Goal: Transaction & Acquisition: Obtain resource

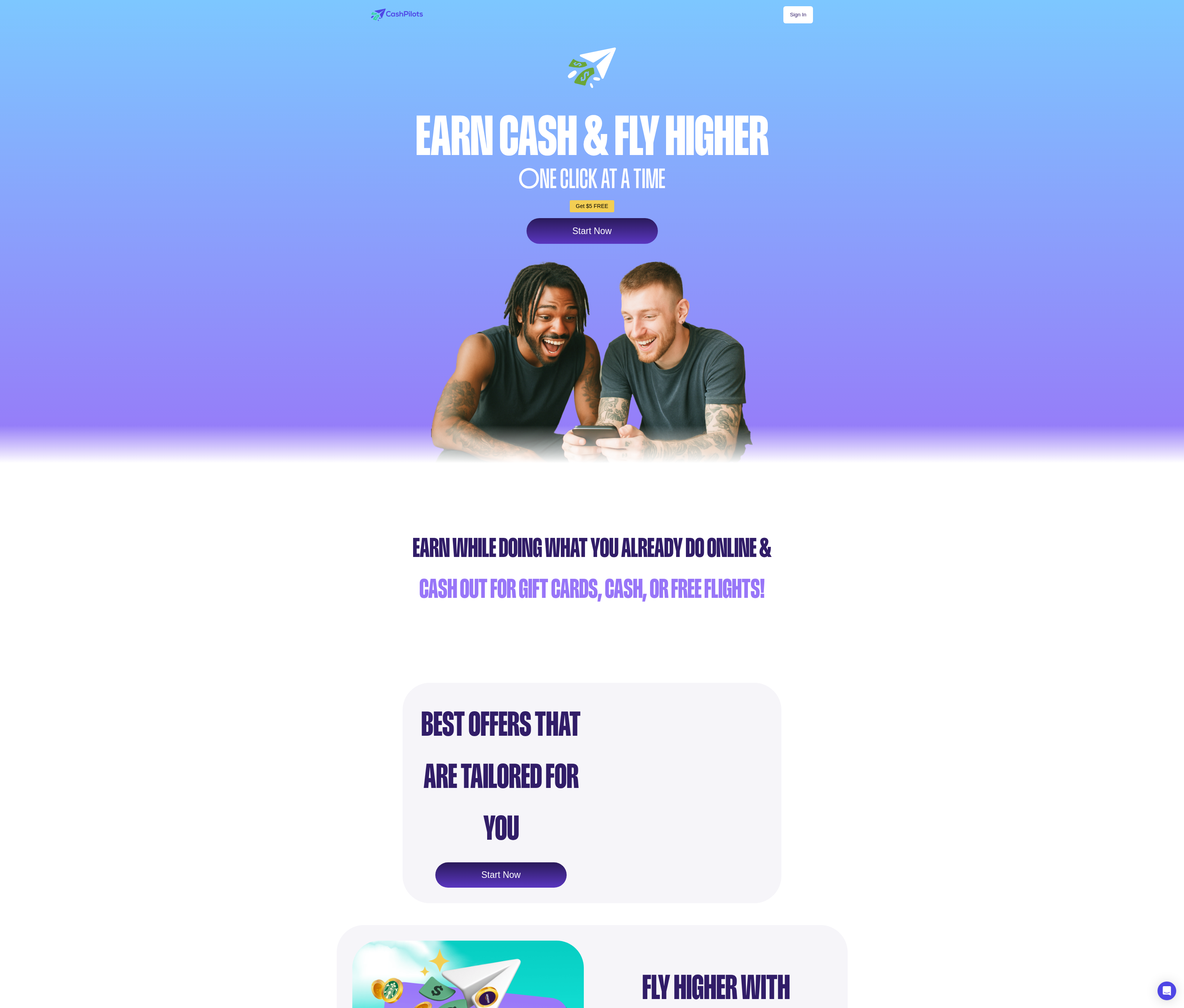
click at [801, 15] on link "Sign In" at bounding box center [798, 15] width 29 height 17
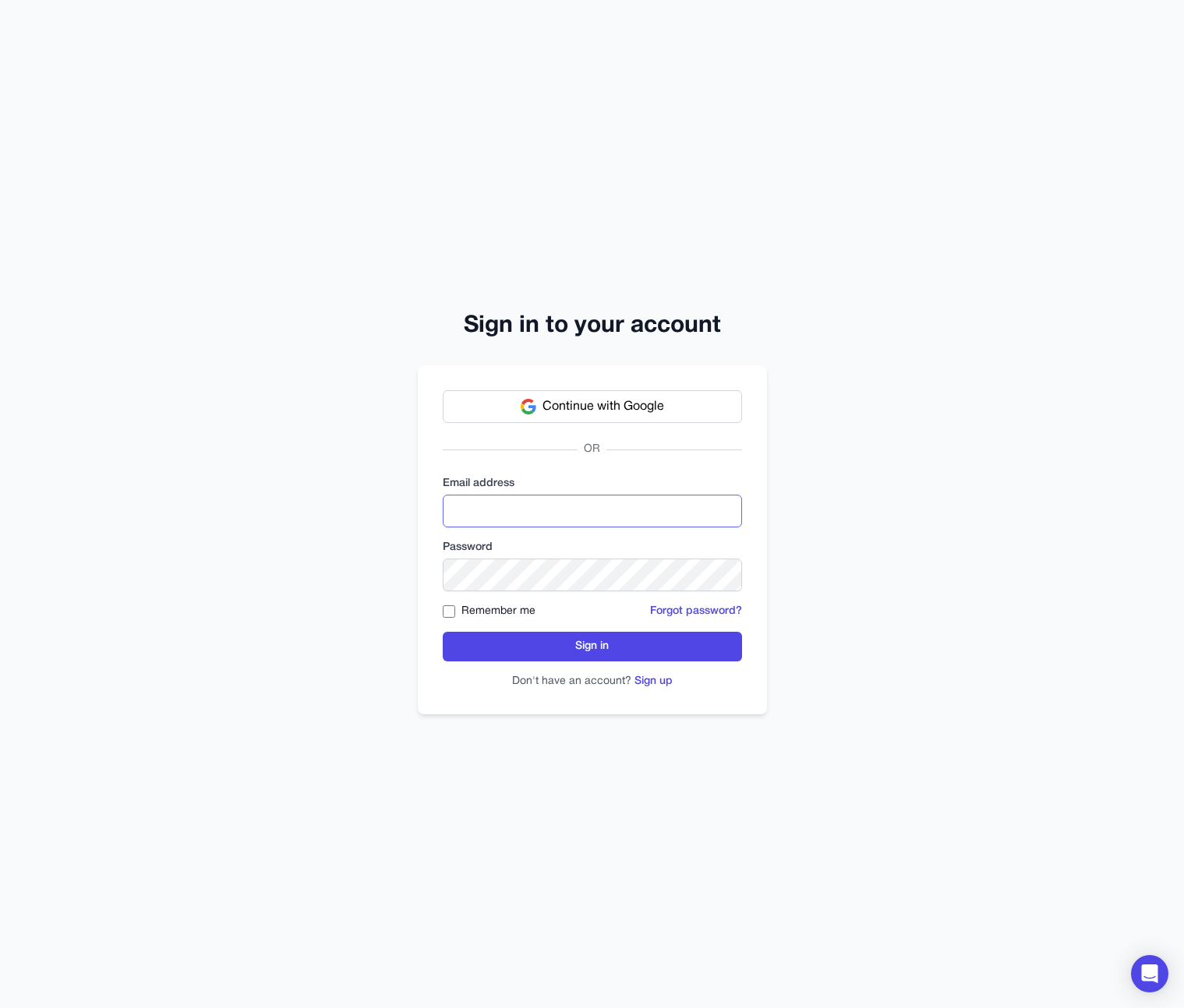
click at [547, 512] on input "email" at bounding box center [593, 511] width 300 height 33
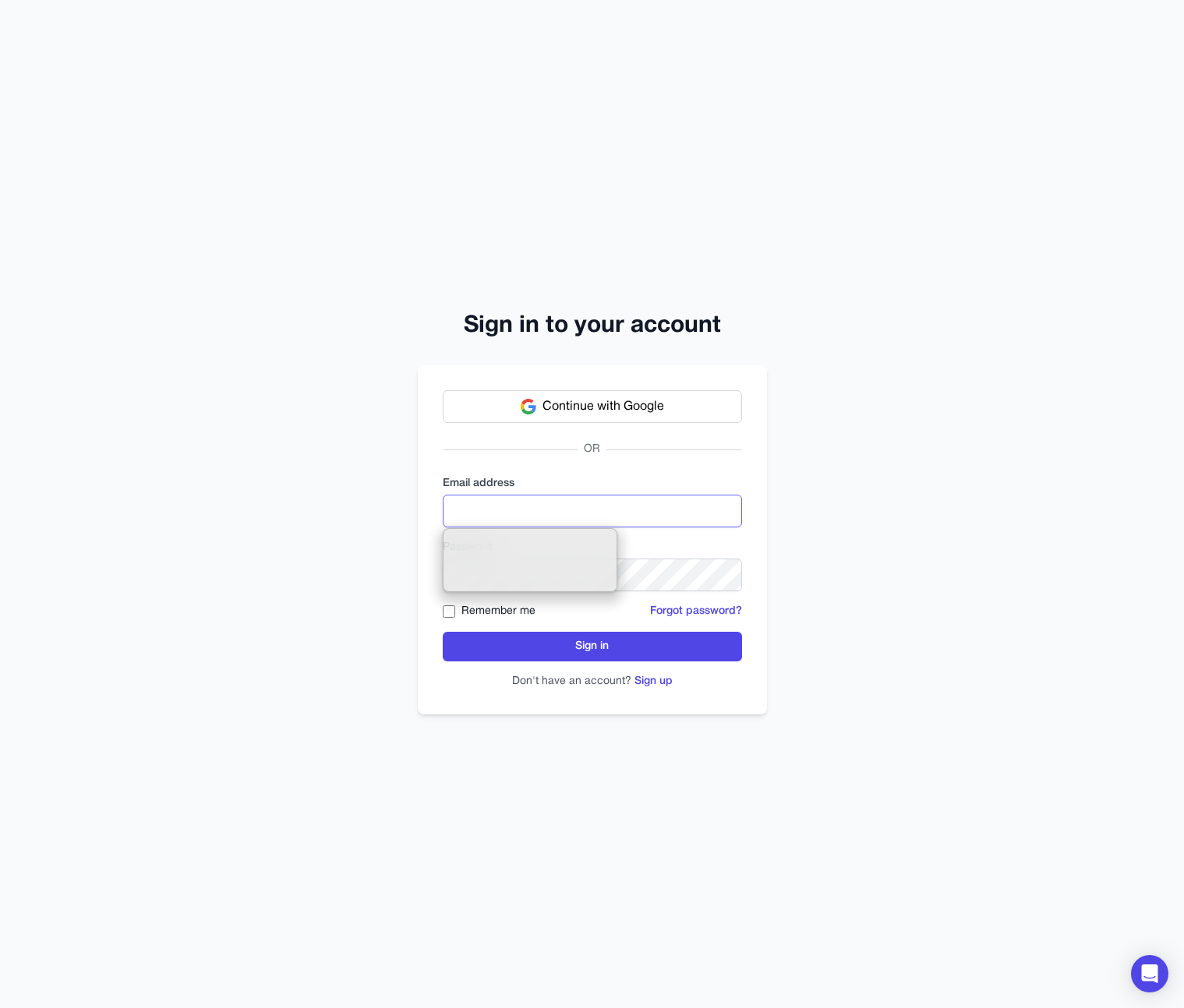
click at [550, 512] on input "email" at bounding box center [593, 511] width 300 height 33
click at [596, 408] on span "Continue with Google" at bounding box center [603, 406] width 121 height 18
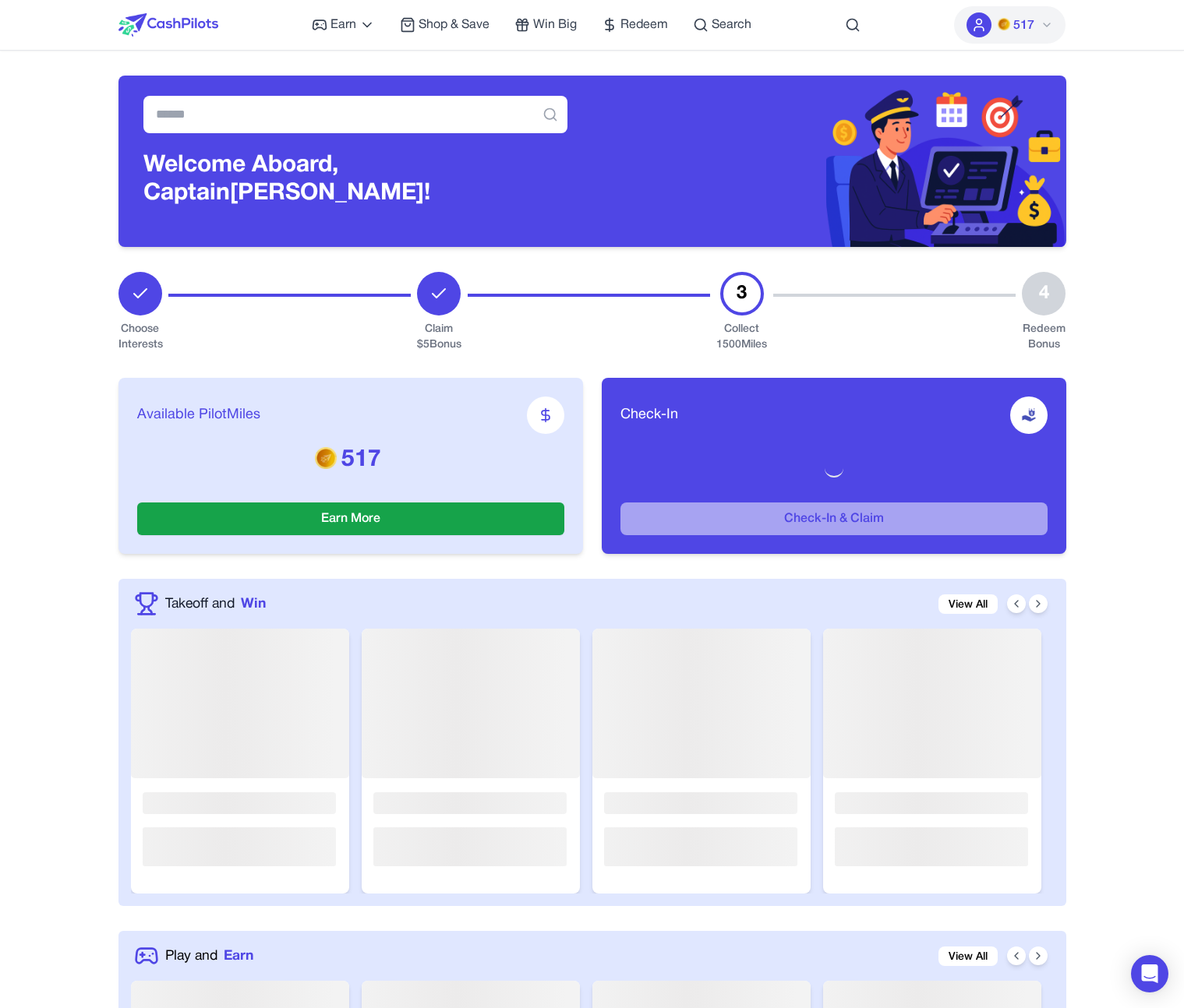
click at [946, 490] on div "Check-In Check-In & Claim" at bounding box center [834, 466] width 464 height 176
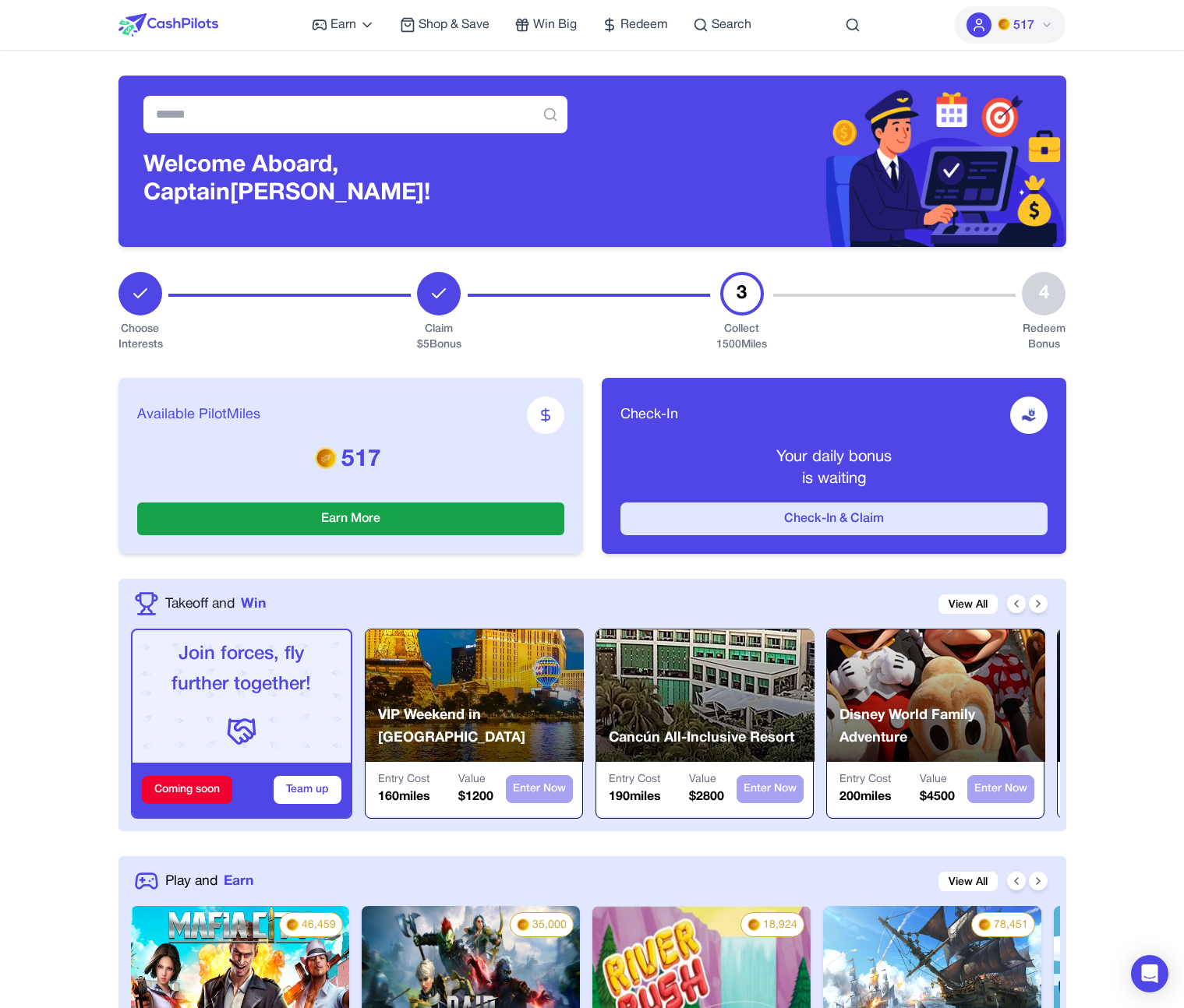
click at [889, 519] on button "Check-In & Claim" at bounding box center [834, 519] width 427 height 33
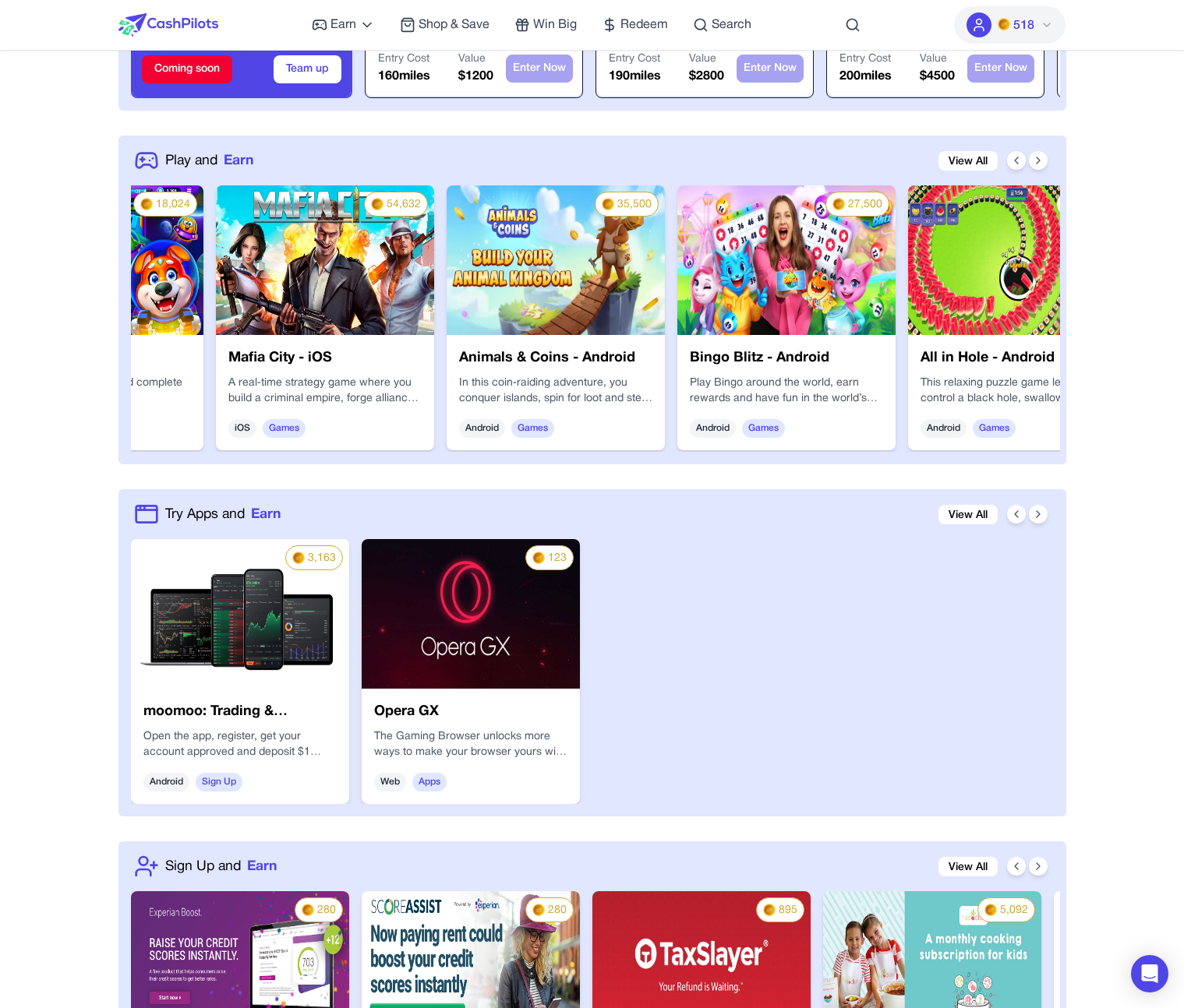
scroll to position [0, 2002]
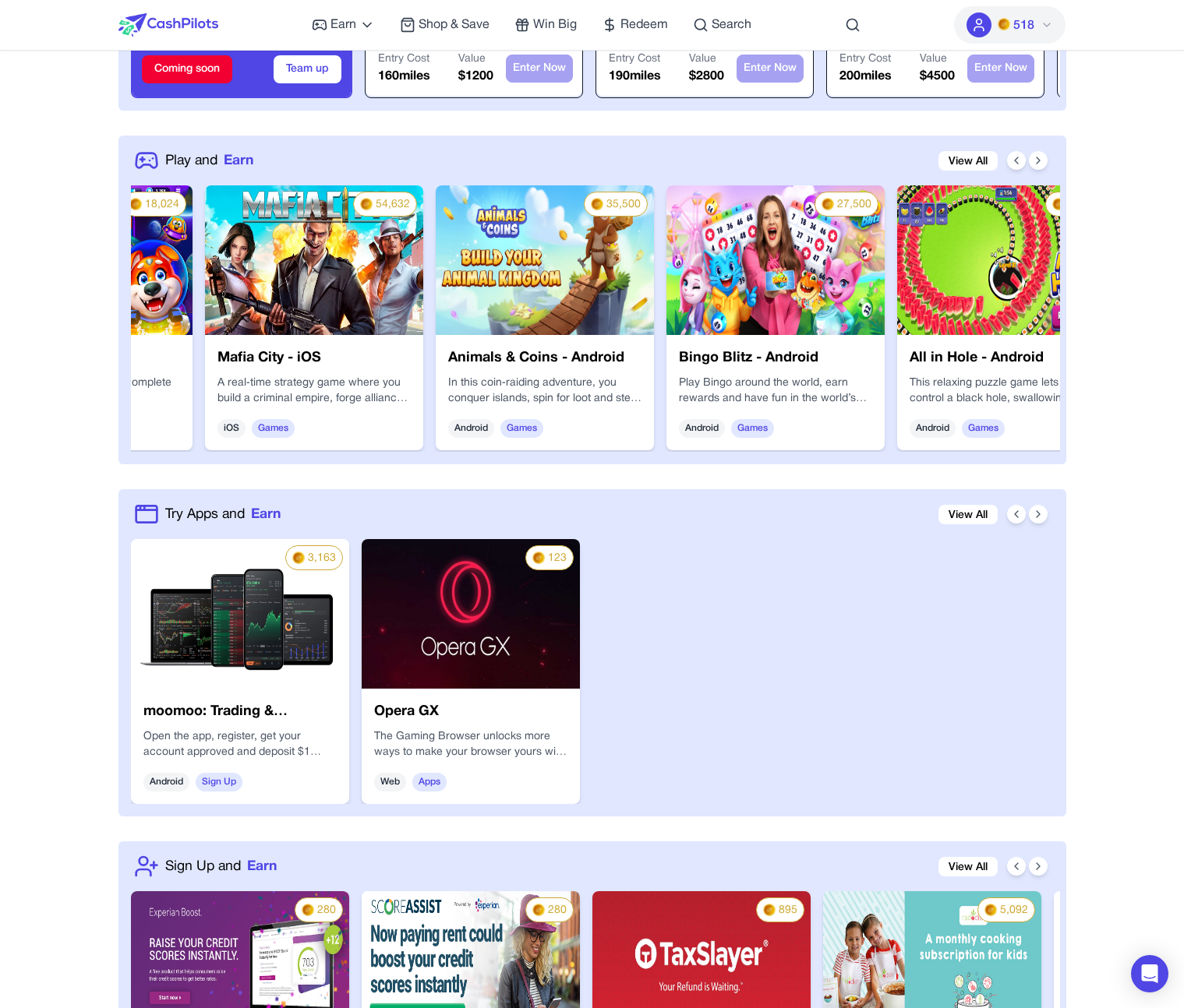
click at [618, 349] on h3 "Animals & Coins - Android" at bounding box center [545, 358] width 193 height 22
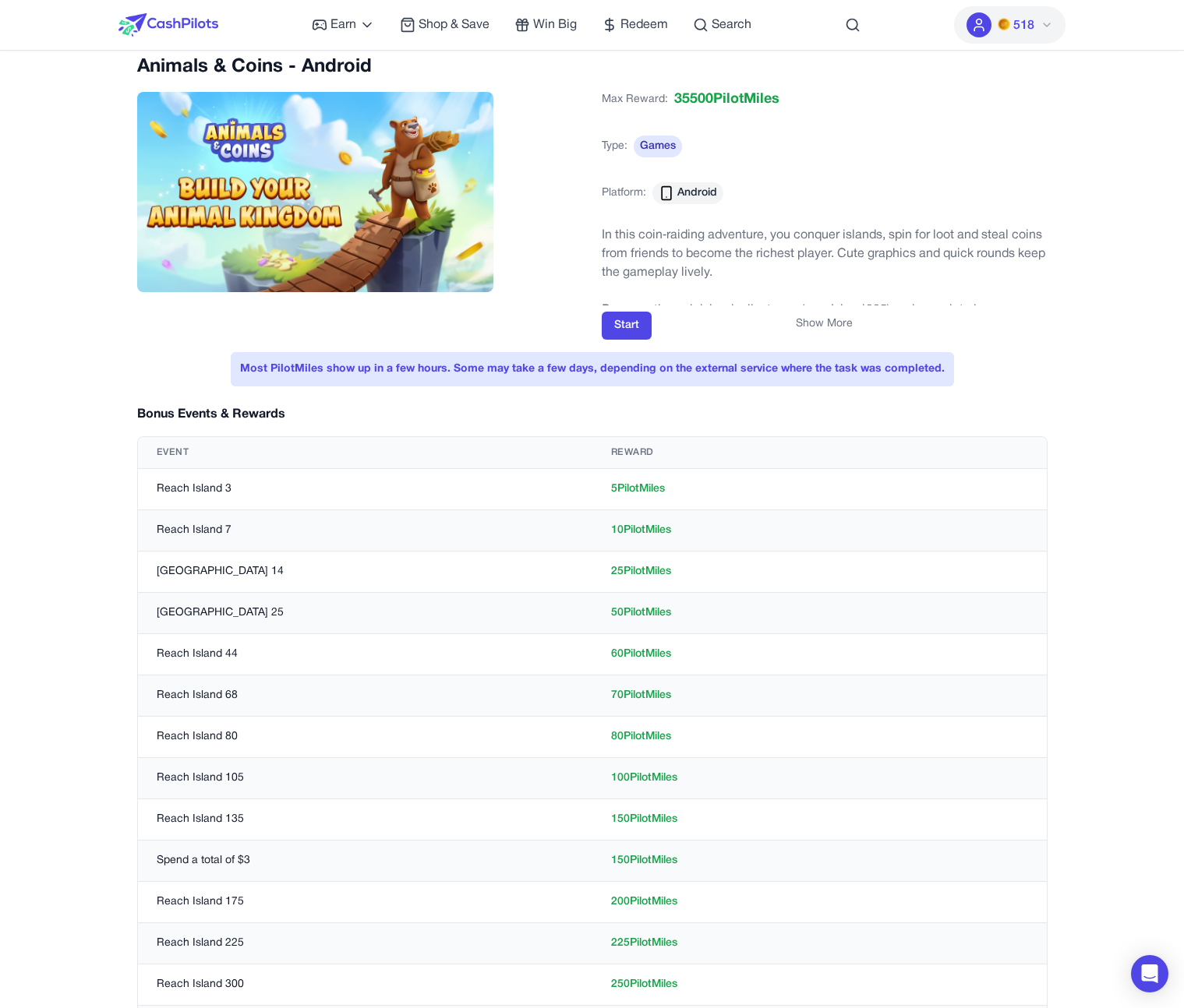
scroll to position [16, 0]
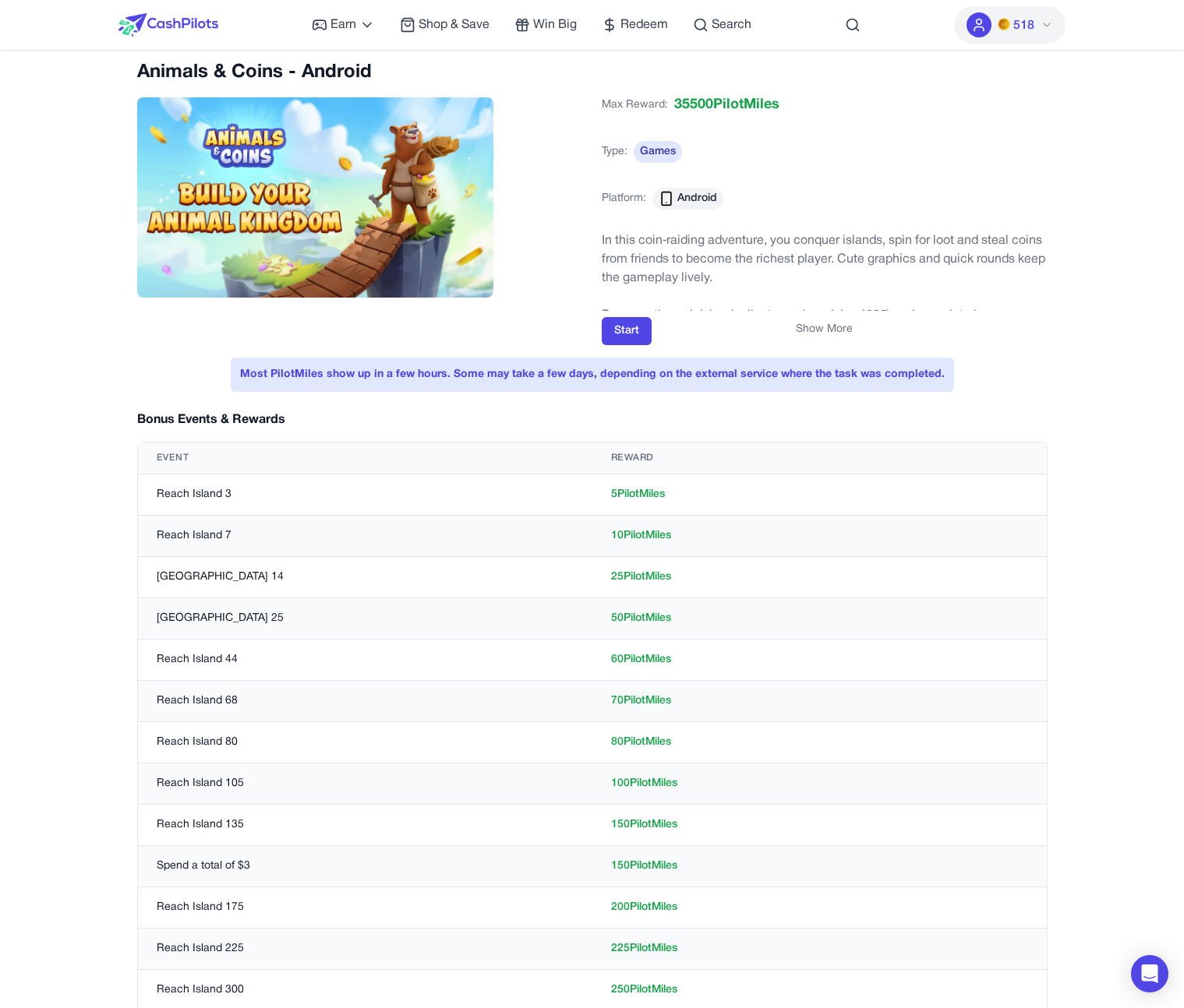
click at [820, 332] on button "Show More" at bounding box center [825, 329] width 57 height 16
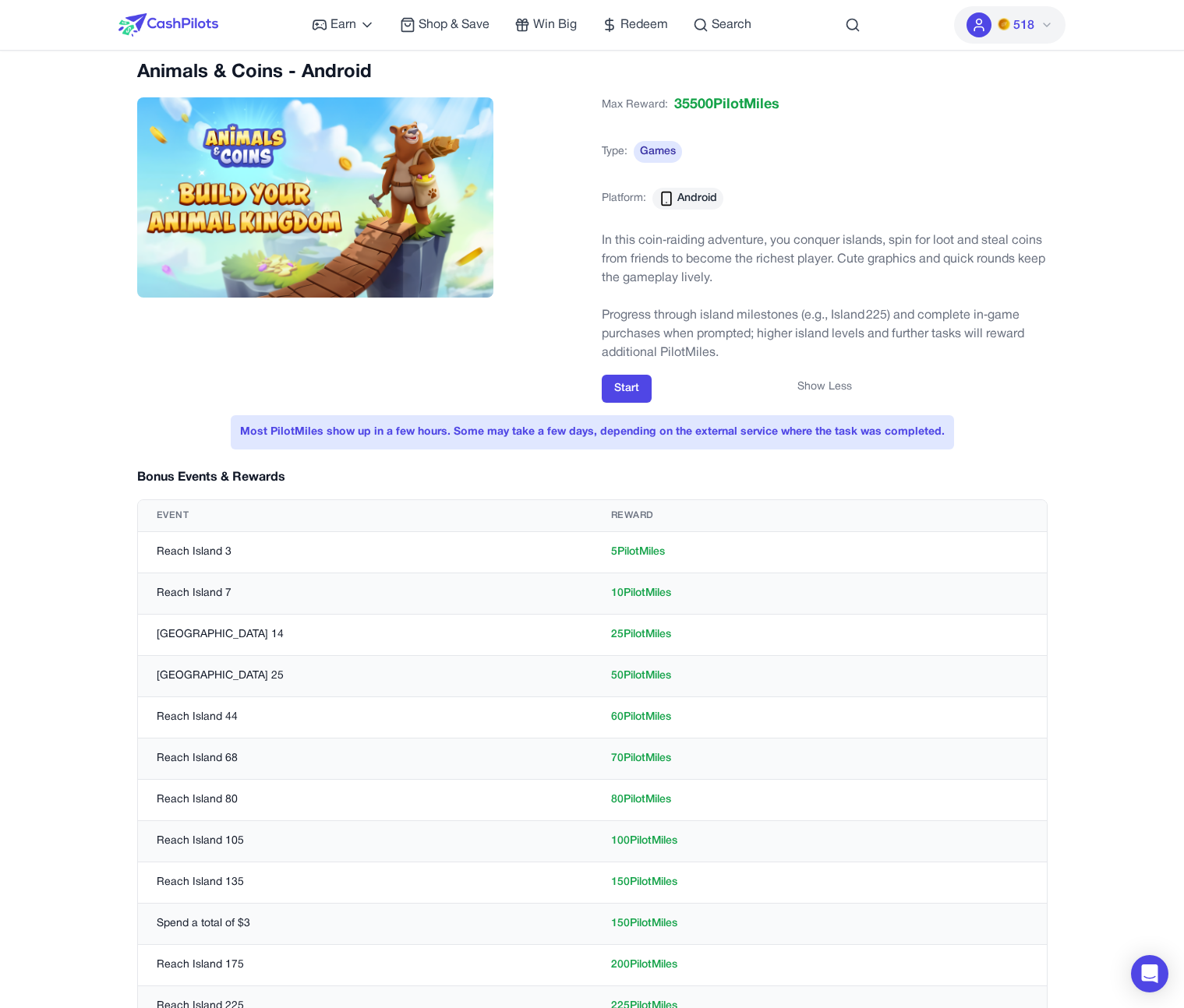
click at [829, 385] on button "Show Less" at bounding box center [824, 387] width 54 height 16
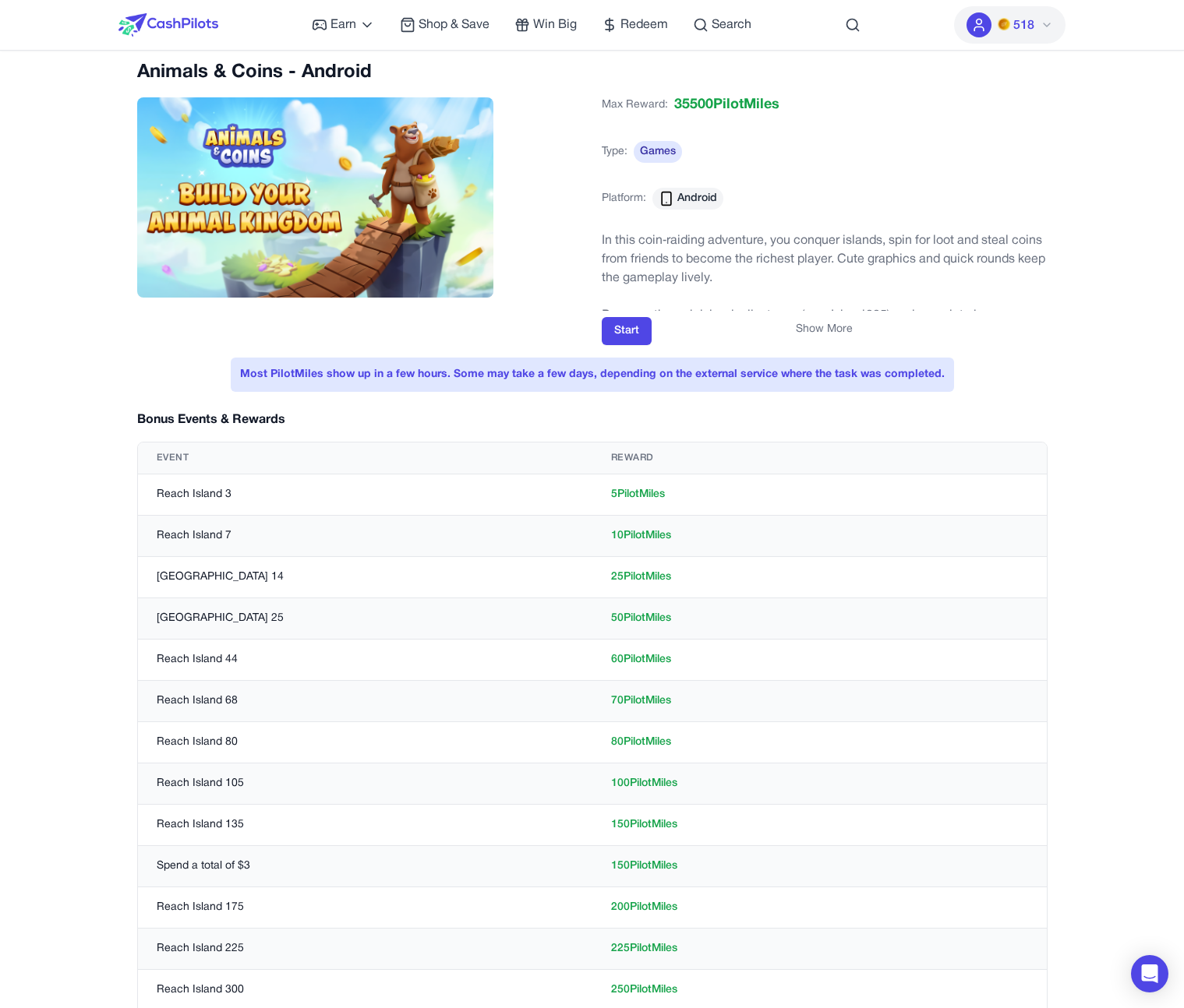
click at [840, 329] on button "Show More" at bounding box center [825, 329] width 57 height 16
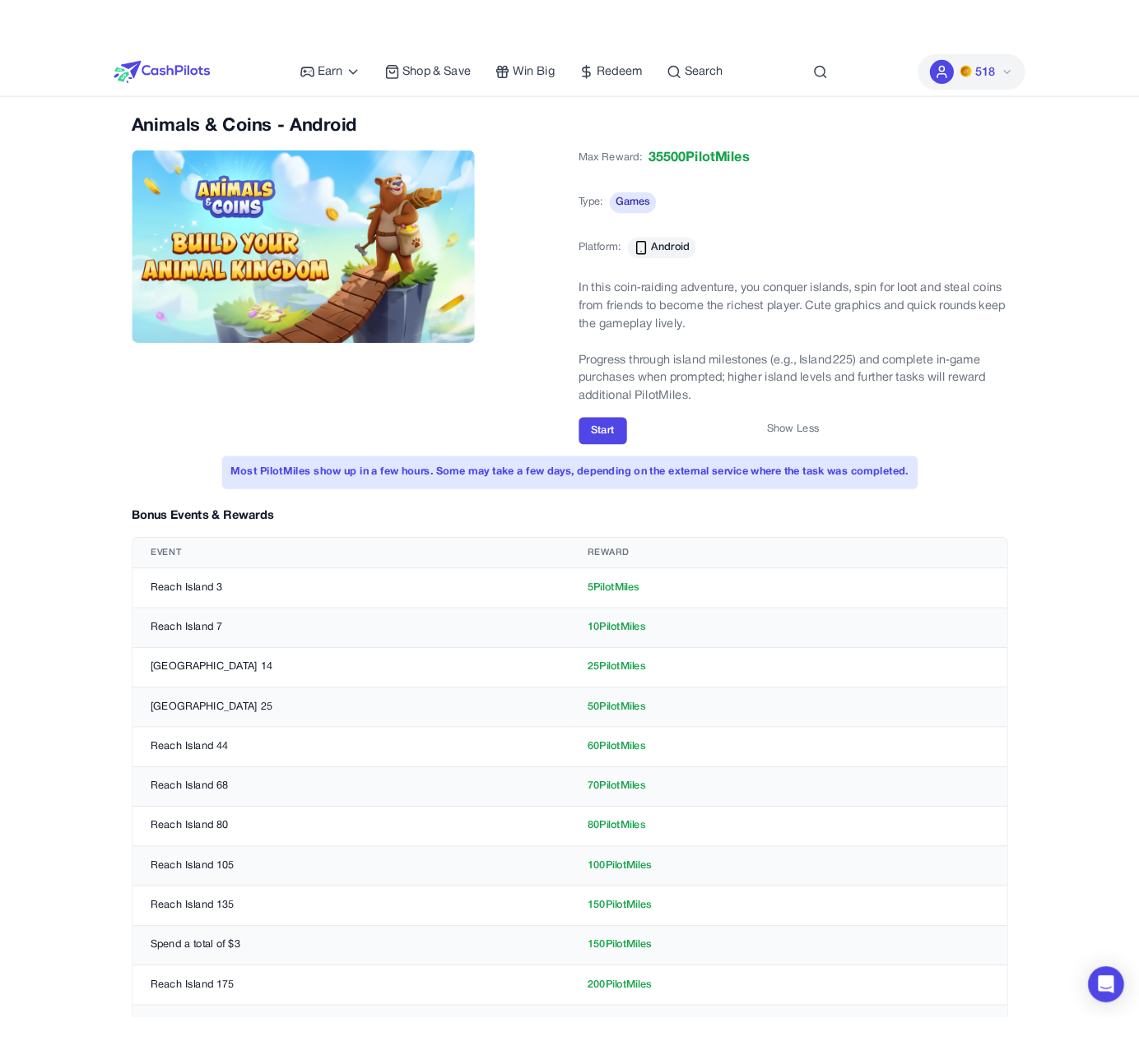
scroll to position [0, 0]
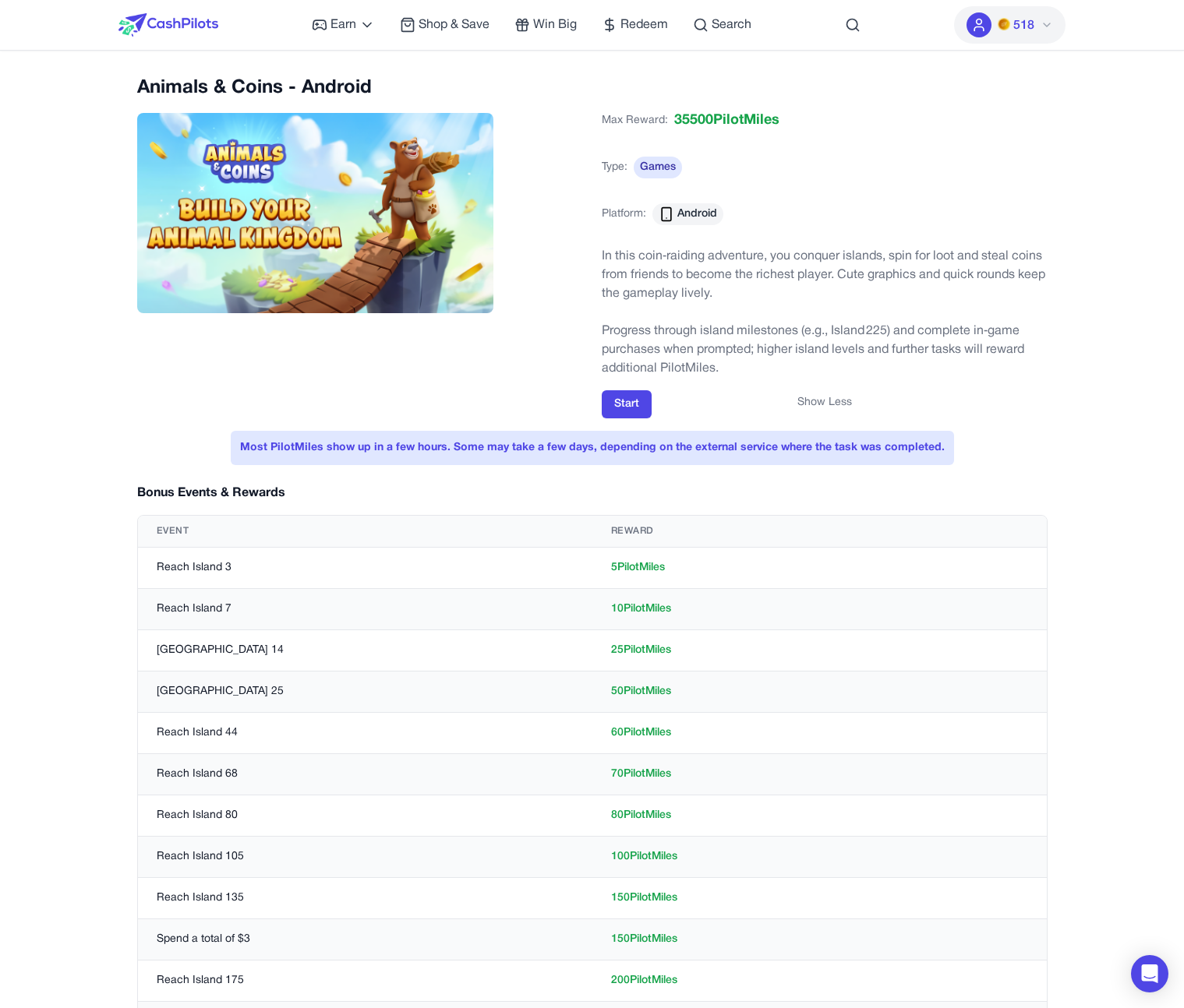
click at [565, 106] on div "Animals & Coins - Android" at bounding box center [359, 208] width 446 height 265
click at [633, 402] on div "Show Less" at bounding box center [825, 402] width 446 height 16
click at [633, 409] on div "Show Less" at bounding box center [825, 402] width 446 height 16
click at [552, 389] on div "Animals & Coins - Android Max Reward: 35500 PilotMiles Type: Games Platform: An…" at bounding box center [592, 246] width 910 height 343
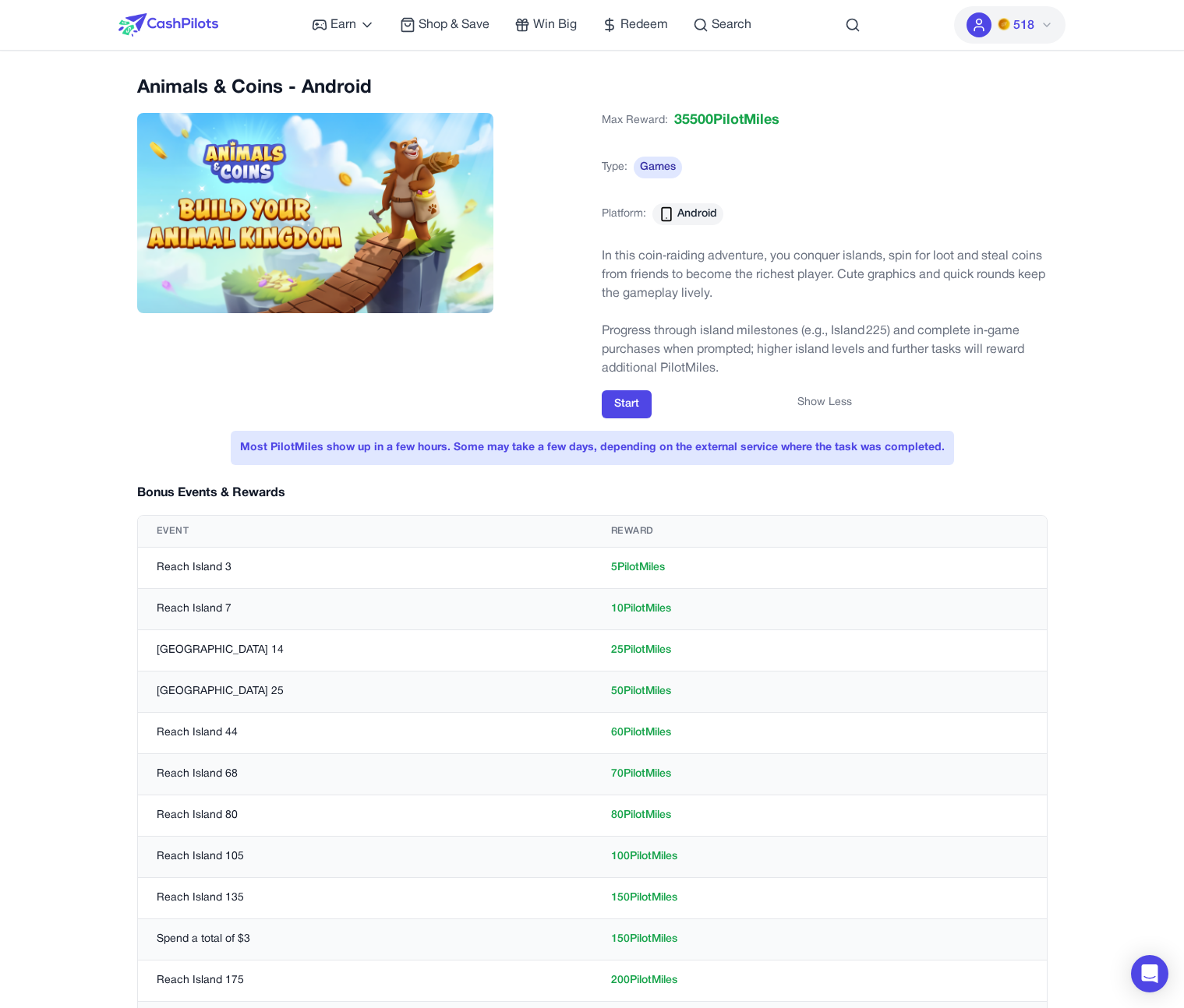
click at [631, 404] on div "Show Less" at bounding box center [825, 402] width 446 height 16
click at [776, 395] on div "Max Reward: 35500 PilotMiles Type: Games Platform: Android In this coin‑raiding…" at bounding box center [825, 261] width 446 height 315
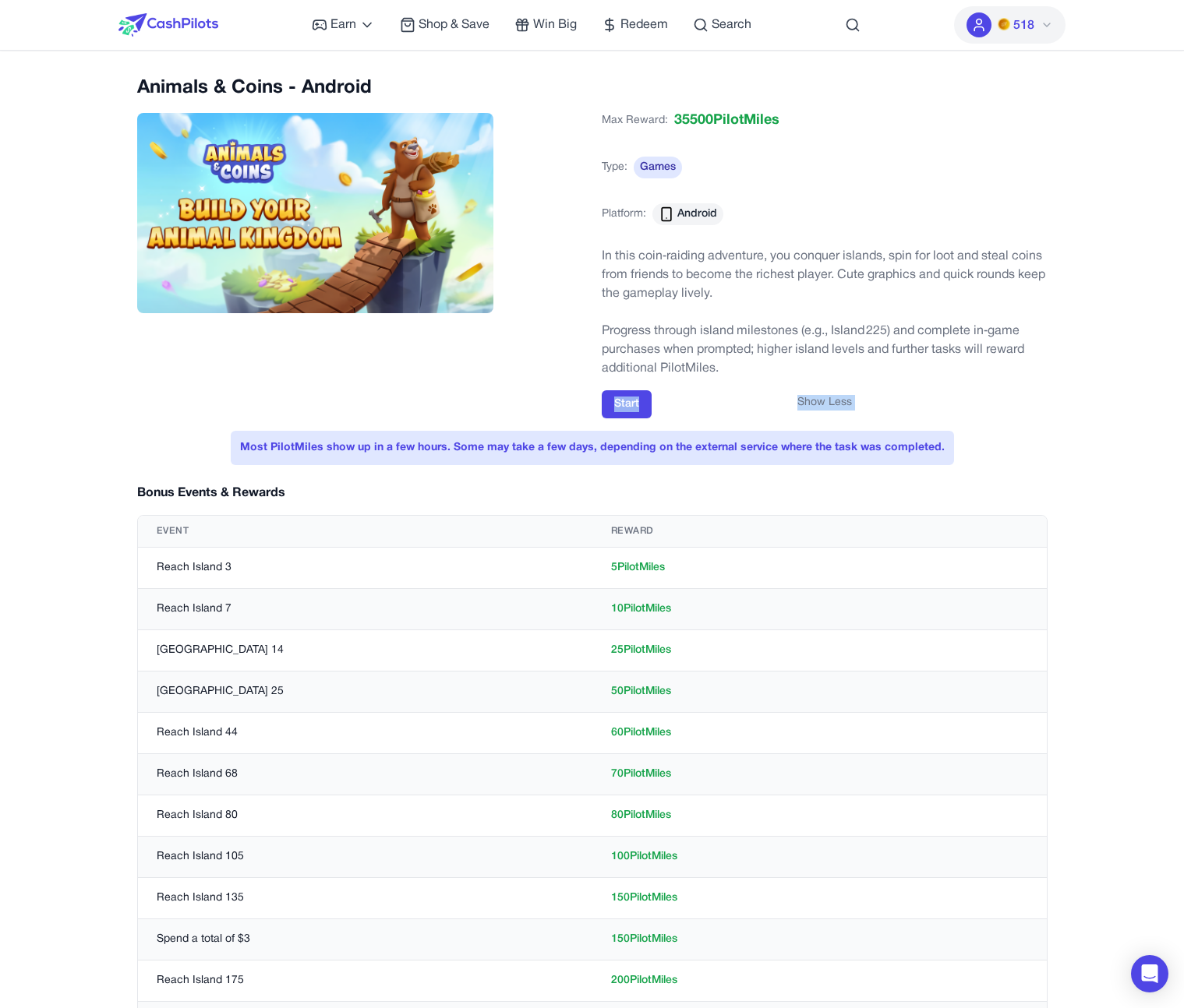
click at [620, 409] on div "Show Less" at bounding box center [825, 402] width 446 height 16
click at [622, 407] on div "Show Less" at bounding box center [825, 402] width 446 height 16
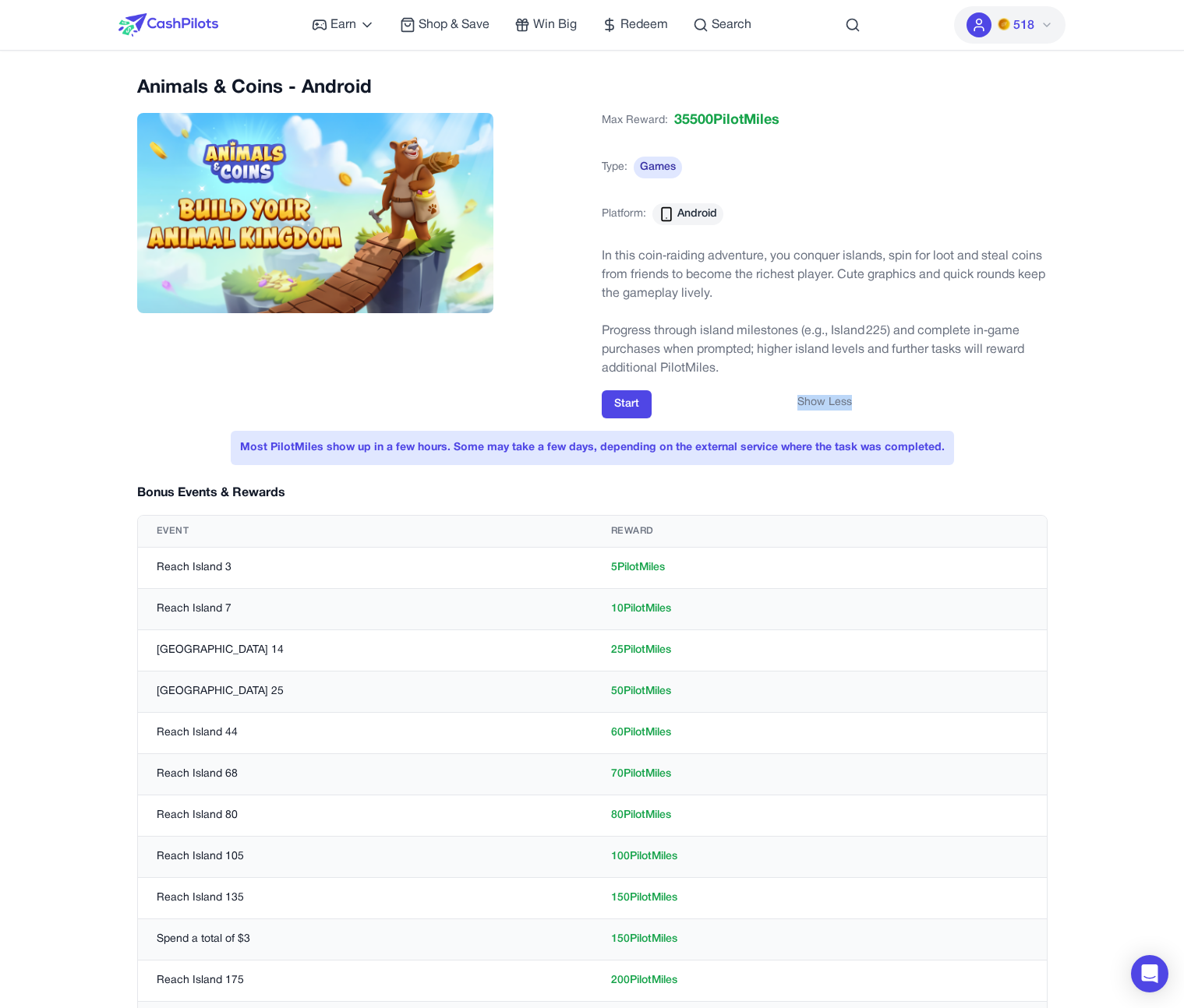
click at [622, 407] on div "Show Less" at bounding box center [825, 402] width 446 height 16
click at [621, 407] on div "Show Less" at bounding box center [825, 402] width 446 height 16
click at [543, 401] on div "Animals & Coins - Android Max Reward: 35500 PilotMiles Type: Games Platform: An…" at bounding box center [592, 246] width 910 height 343
click at [621, 405] on div "Show Less" at bounding box center [825, 402] width 446 height 16
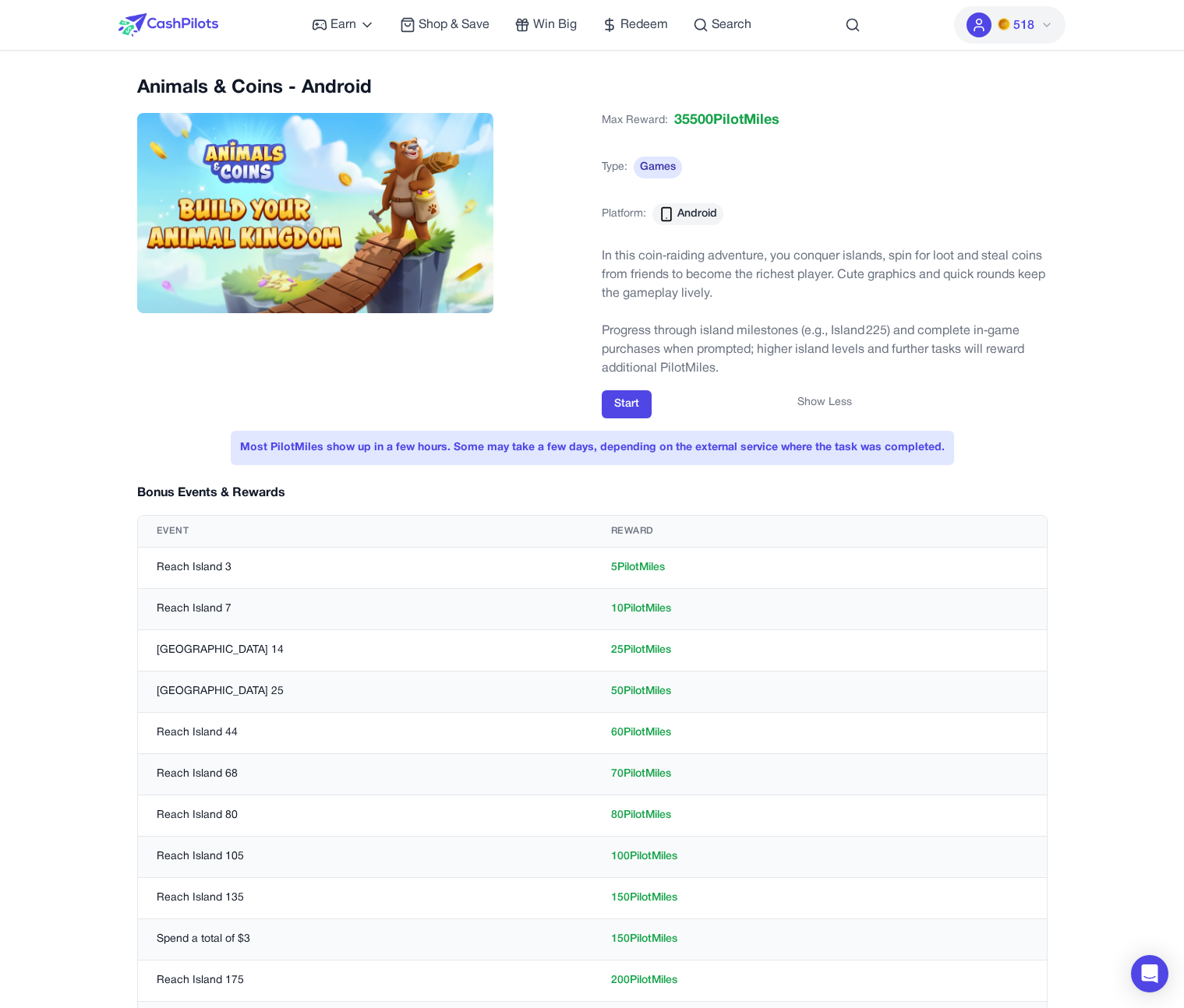
click at [621, 405] on div "Show Less" at bounding box center [825, 402] width 446 height 16
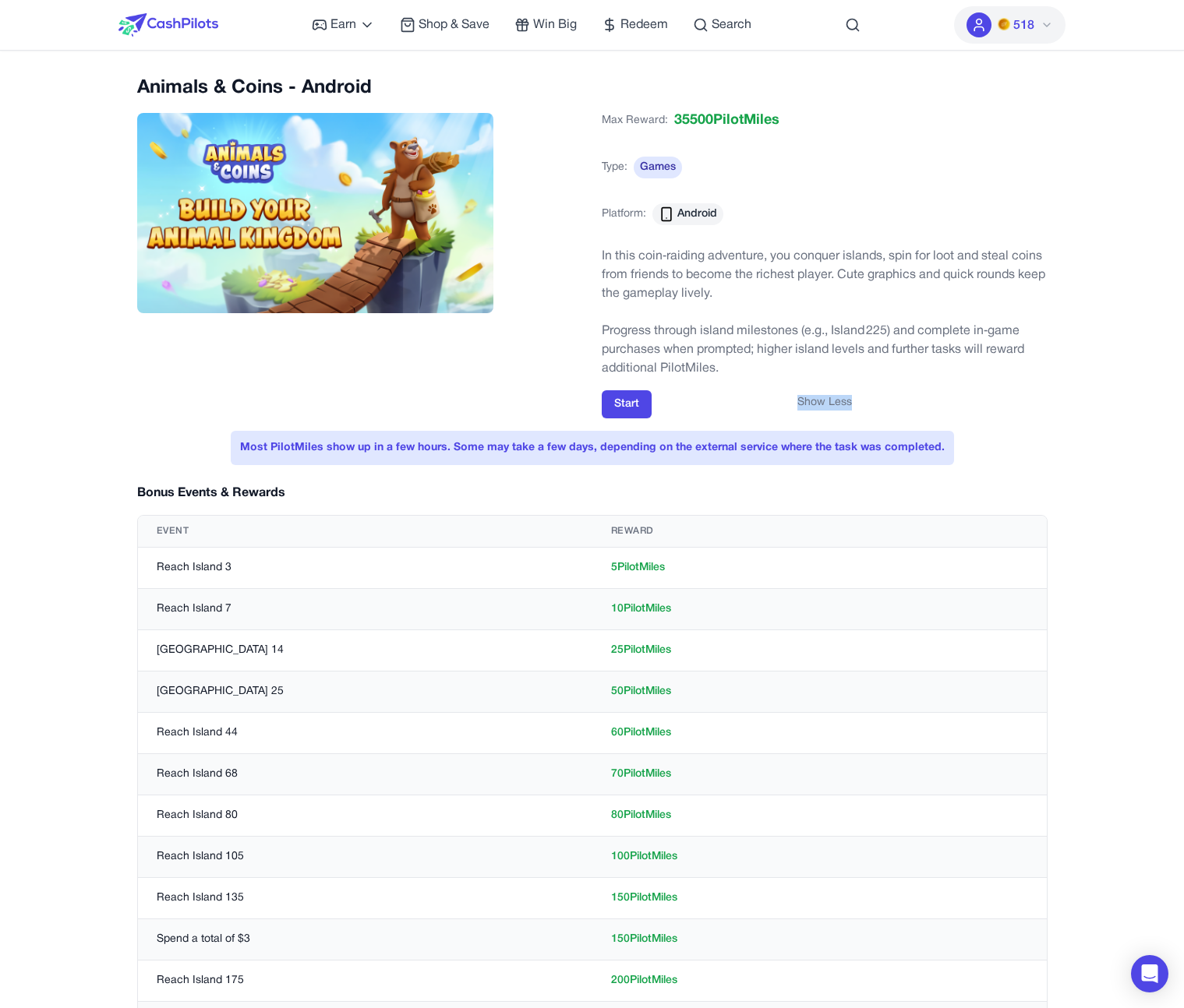
click at [690, 401] on div "Show Less" at bounding box center [825, 402] width 446 height 16
click at [637, 414] on button "Start" at bounding box center [627, 404] width 50 height 28
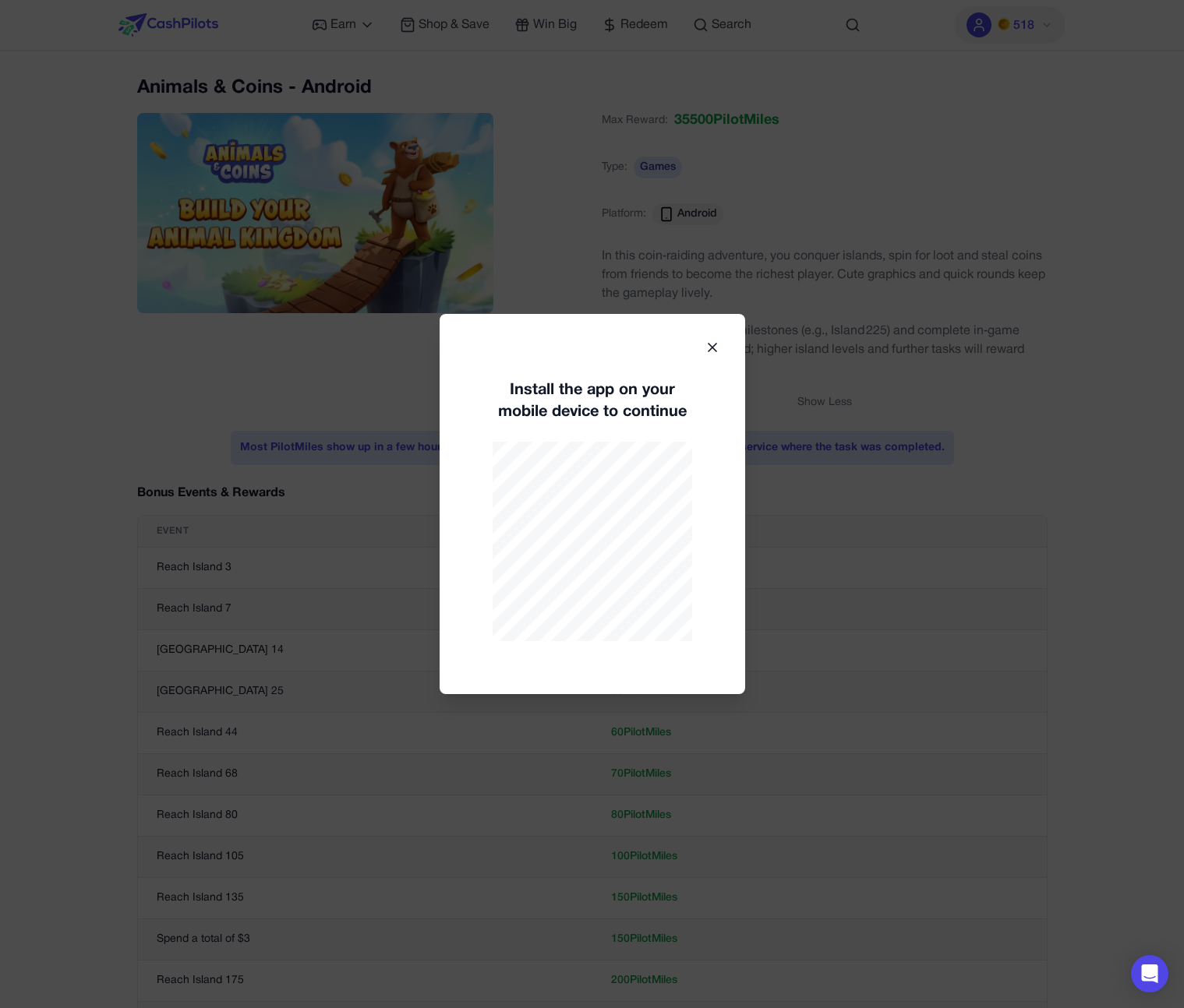
click at [714, 348] on icon at bounding box center [712, 347] width 16 height 16
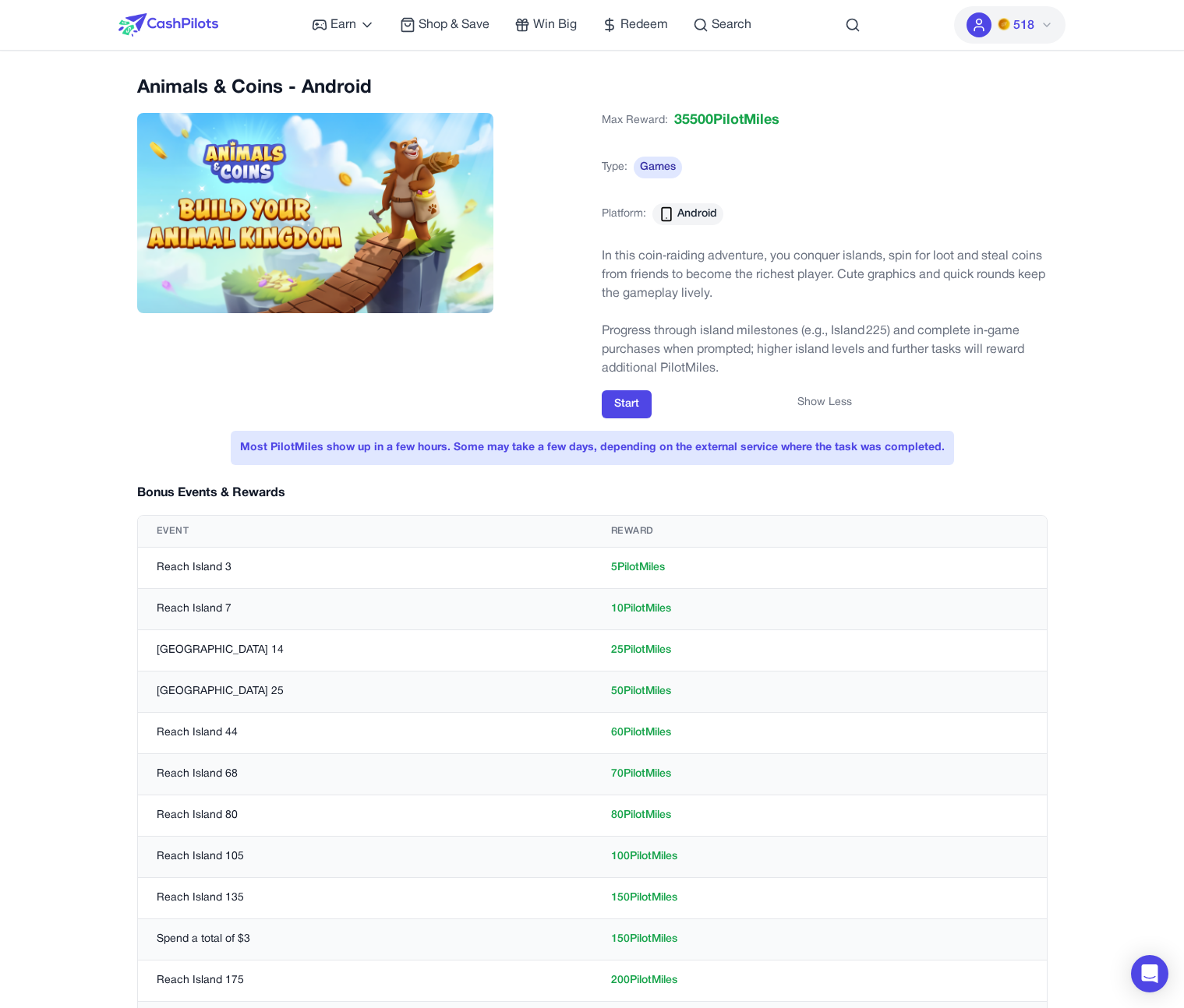
click at [624, 404] on div "Show Less" at bounding box center [825, 402] width 446 height 16
click at [612, 401] on div "Show Less" at bounding box center [825, 402] width 446 height 16
click at [825, 398] on button "Show Less" at bounding box center [824, 402] width 54 height 16
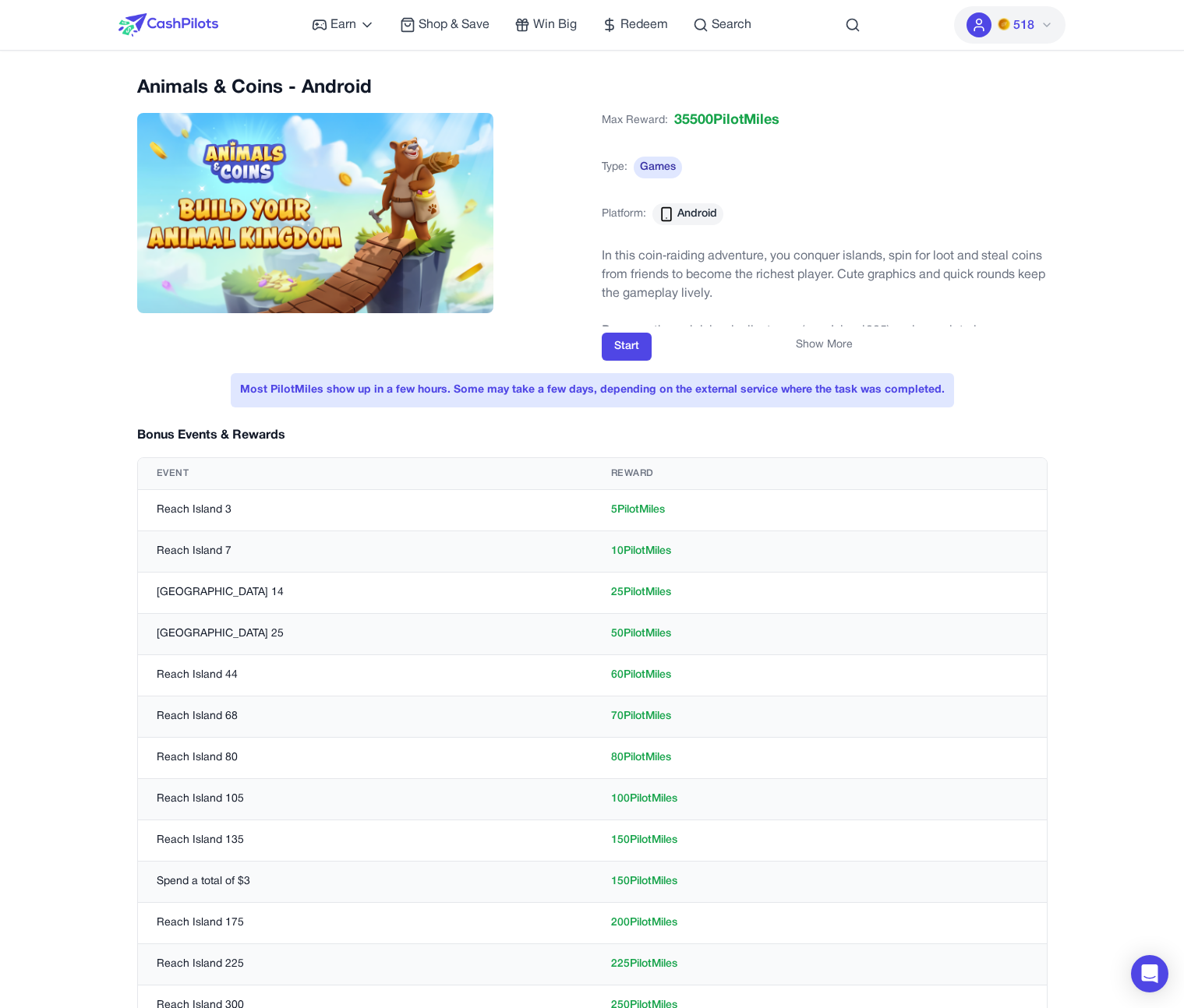
click at [814, 345] on button "Show More" at bounding box center [825, 345] width 57 height 16
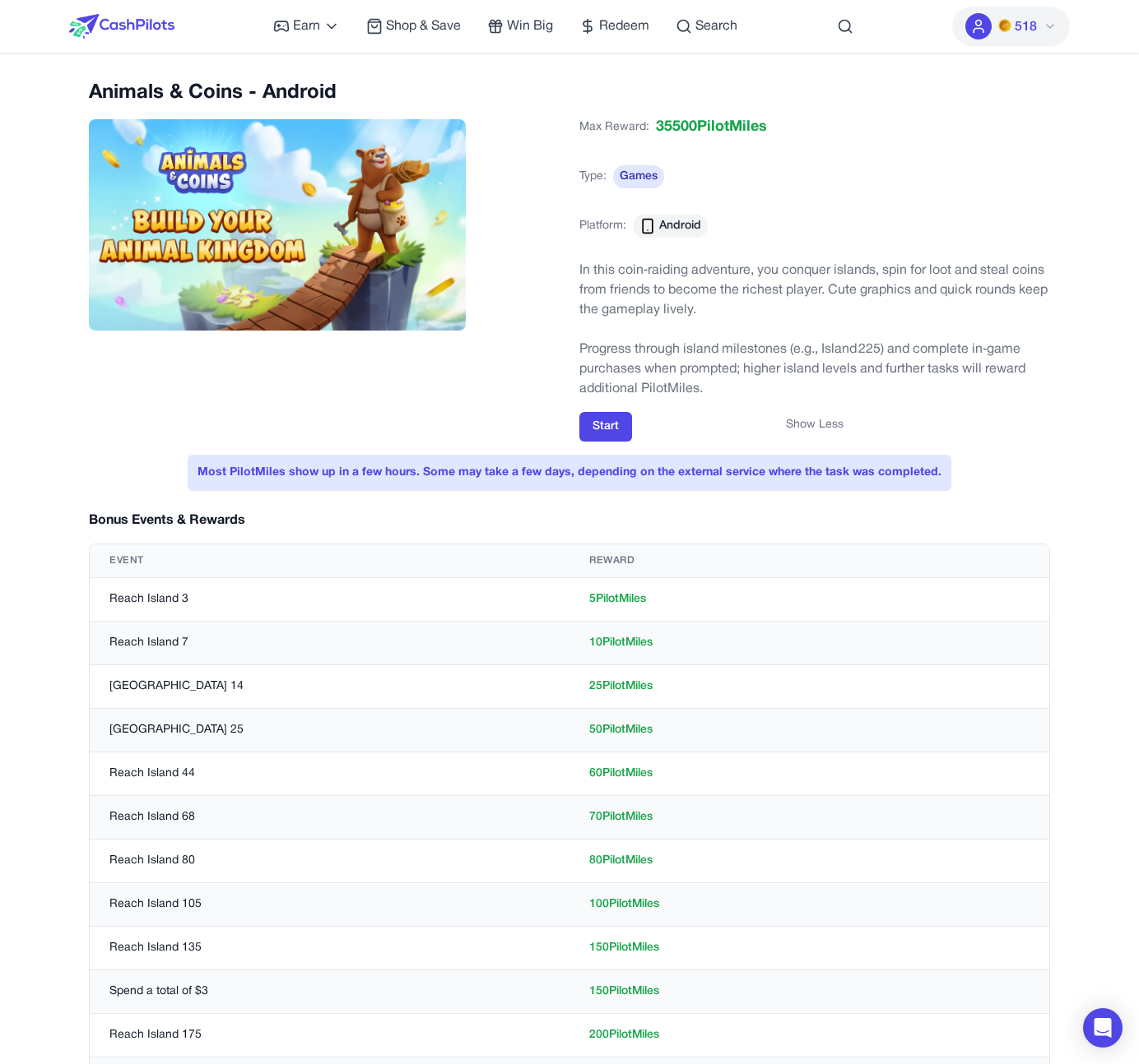
click at [538, 175] on div "Animals & Coins - Android" at bounding box center [324, 219] width 471 height 279
click at [813, 429] on button "Show Less" at bounding box center [814, 425] width 57 height 16
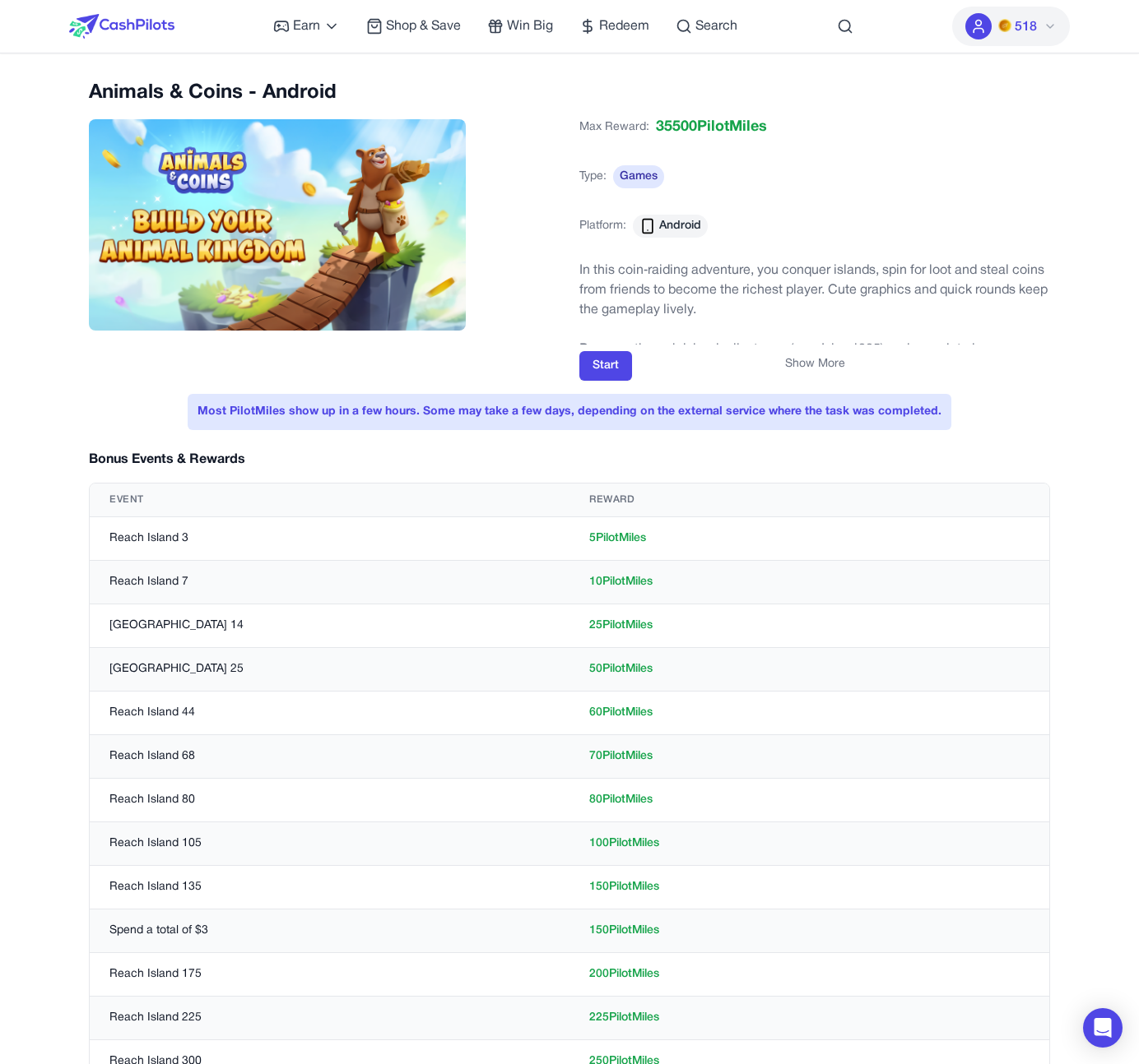
click at [816, 370] on button "Show More" at bounding box center [815, 364] width 60 height 16
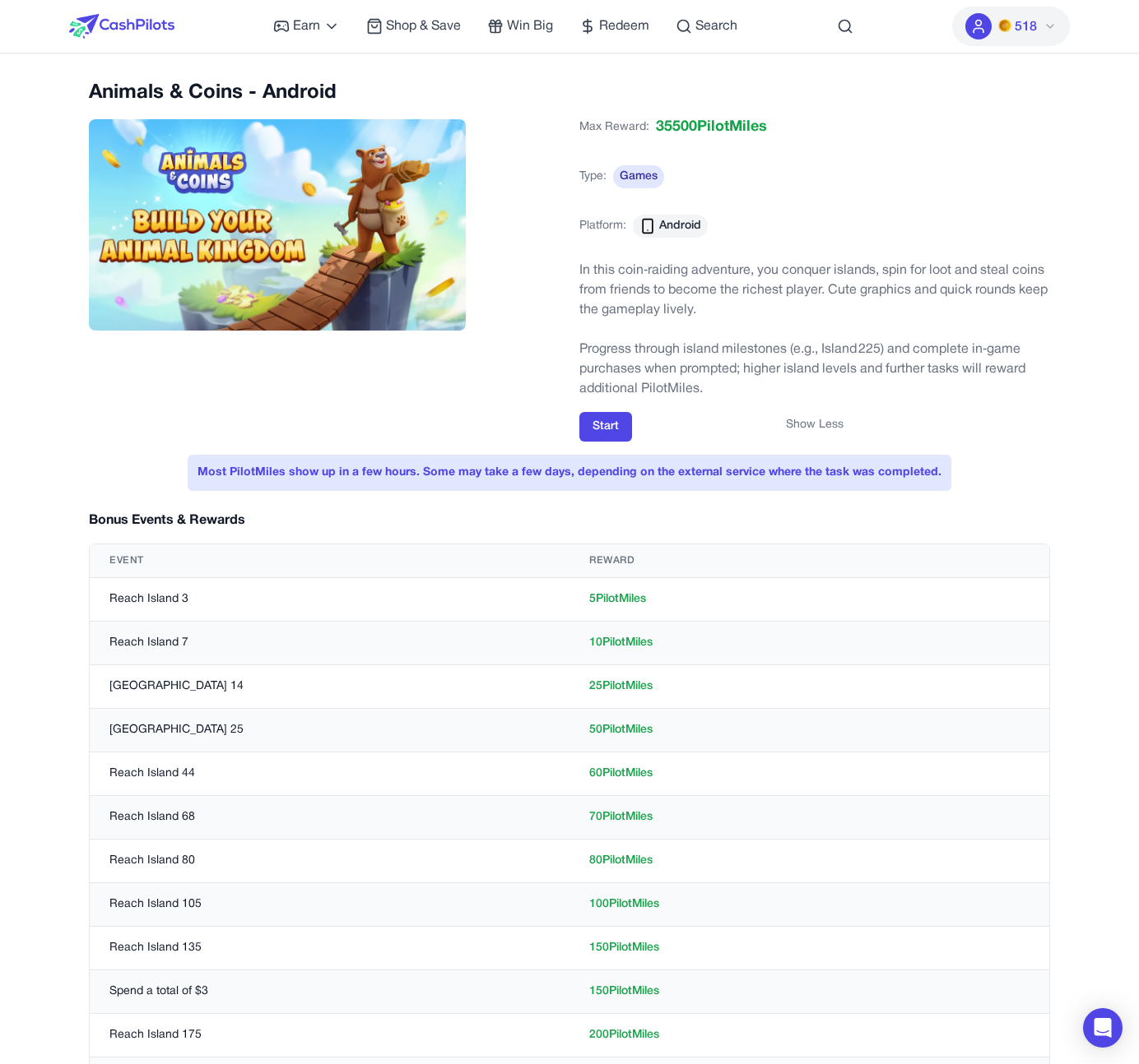
click at [804, 425] on button "Show Less" at bounding box center [814, 425] width 57 height 16
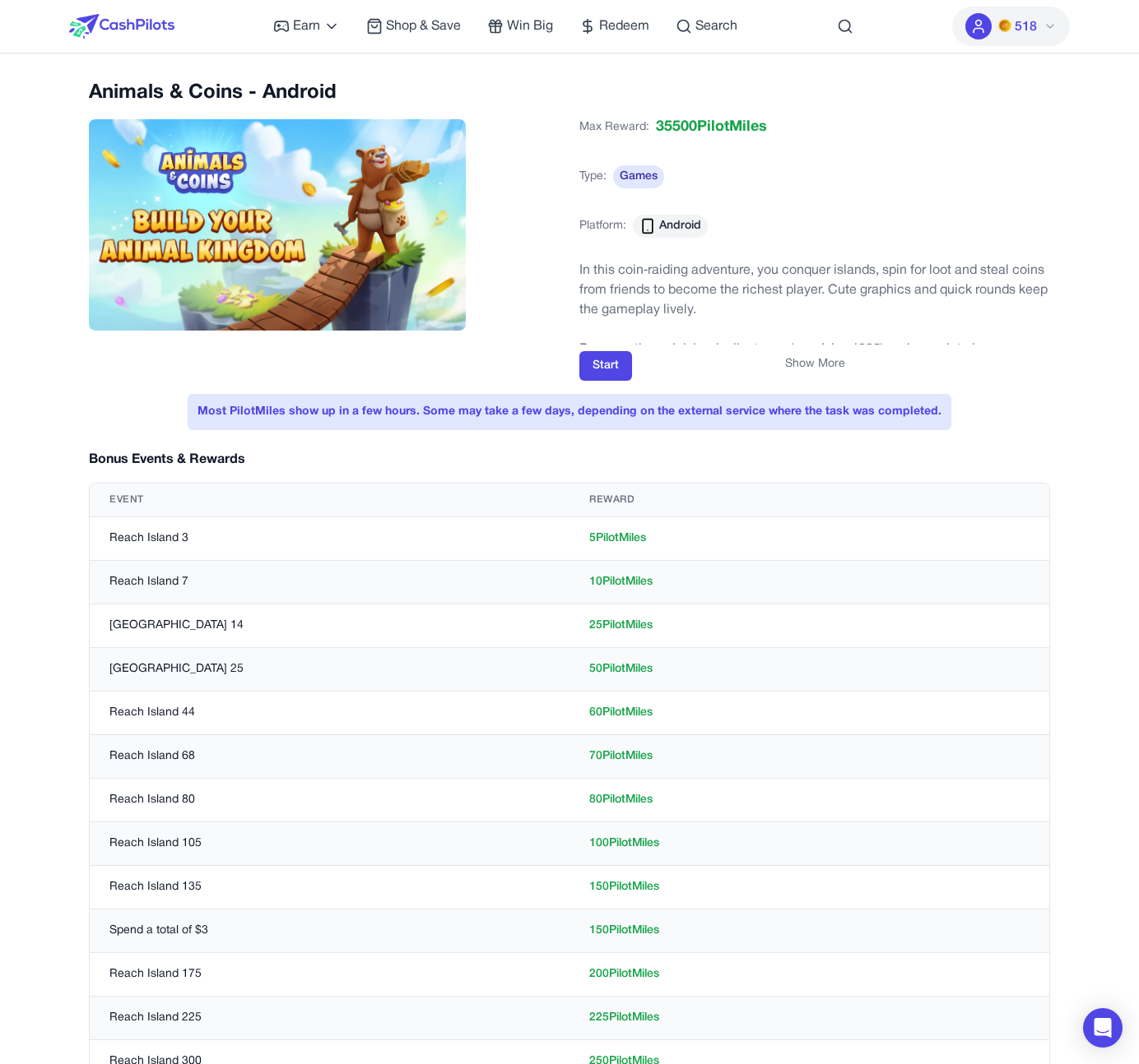
click at [818, 359] on button "Show More" at bounding box center [815, 364] width 60 height 16
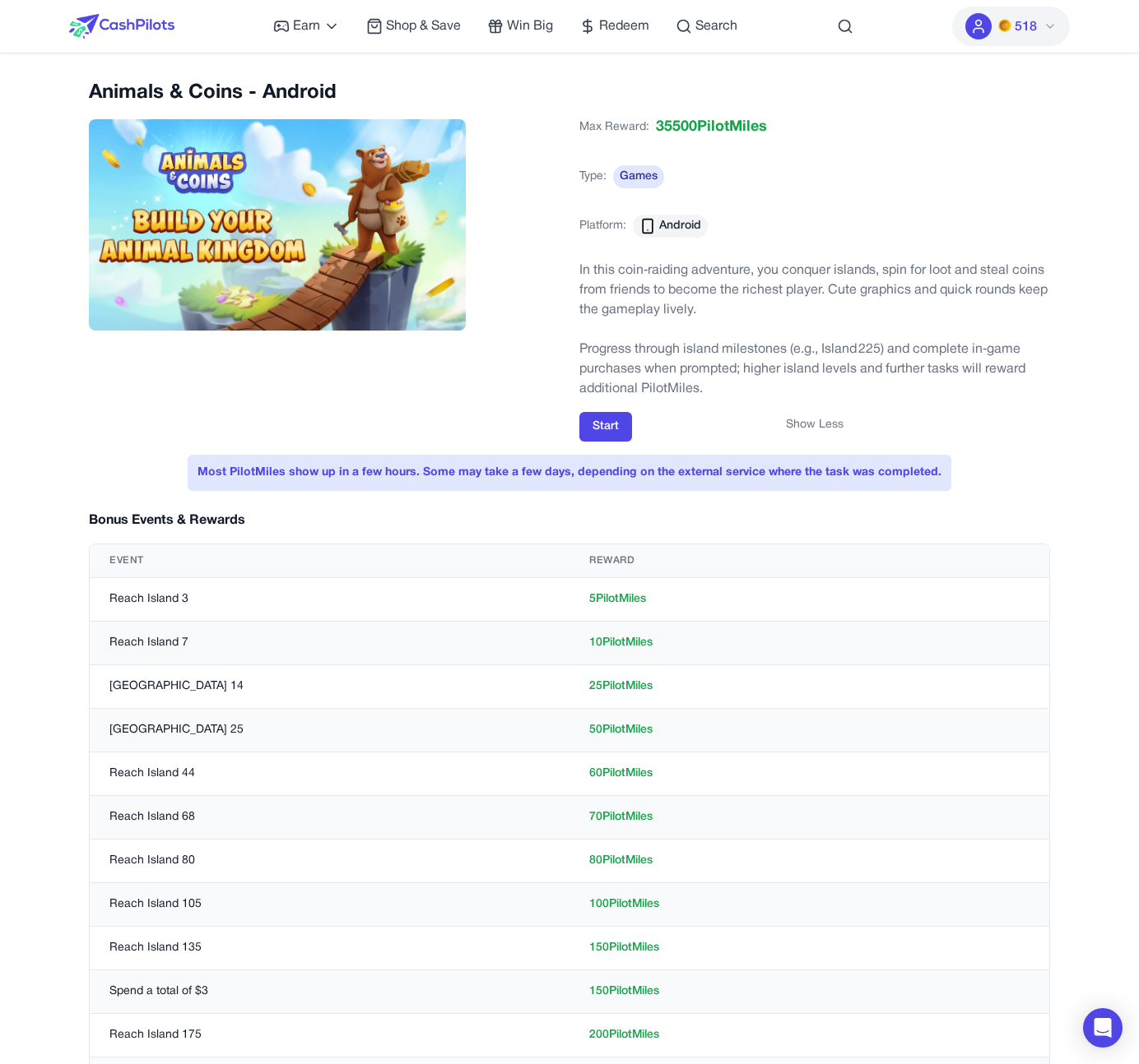
click at [820, 425] on button "Show Less" at bounding box center [814, 425] width 57 height 16
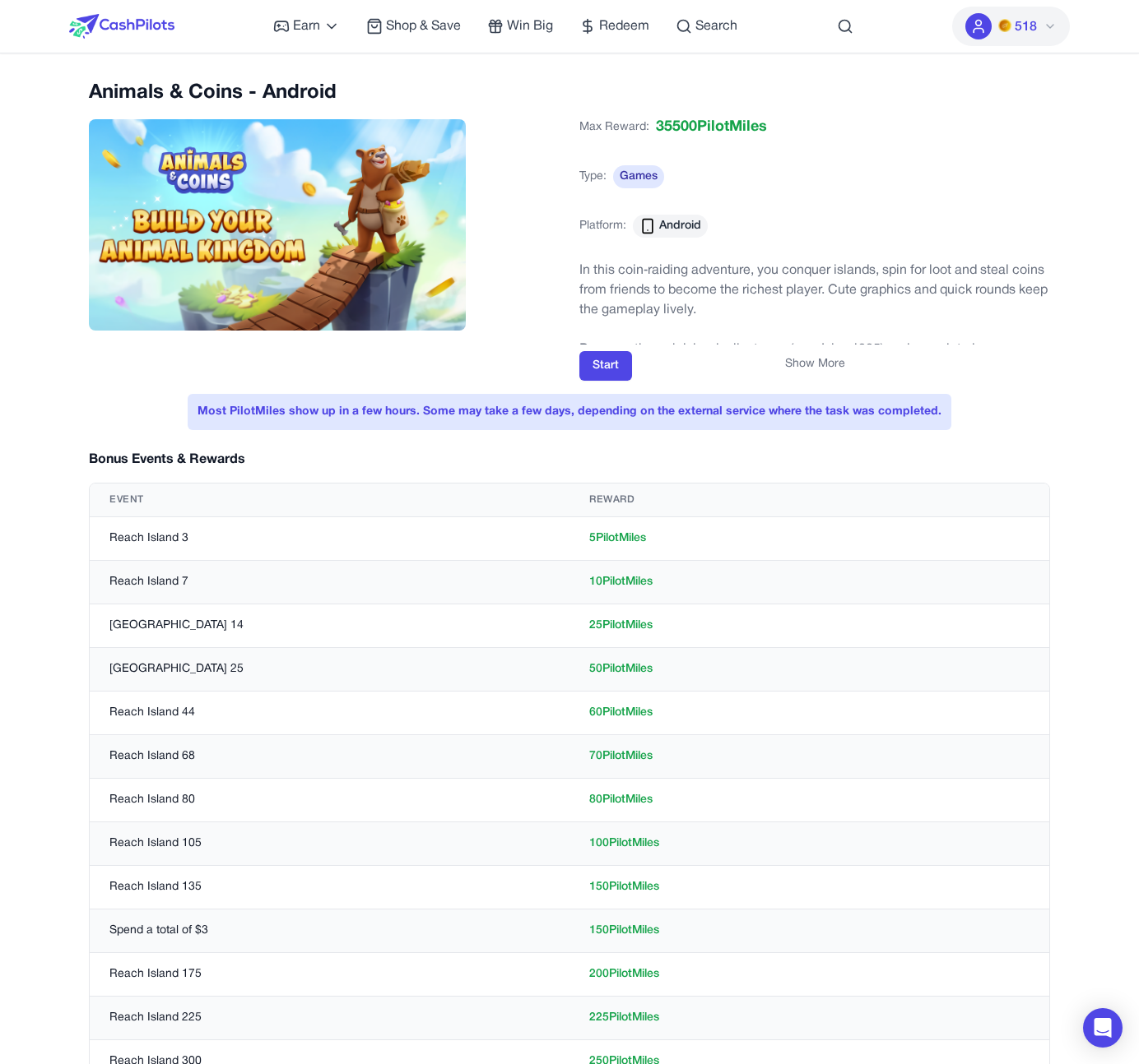
click at [586, 359] on div "Show More" at bounding box center [814, 364] width 471 height 16
click at [593, 360] on div "Show More" at bounding box center [814, 364] width 471 height 16
click at [602, 360] on div "Show More" at bounding box center [814, 364] width 471 height 16
click at [610, 360] on div "Show More" at bounding box center [814, 364] width 471 height 16
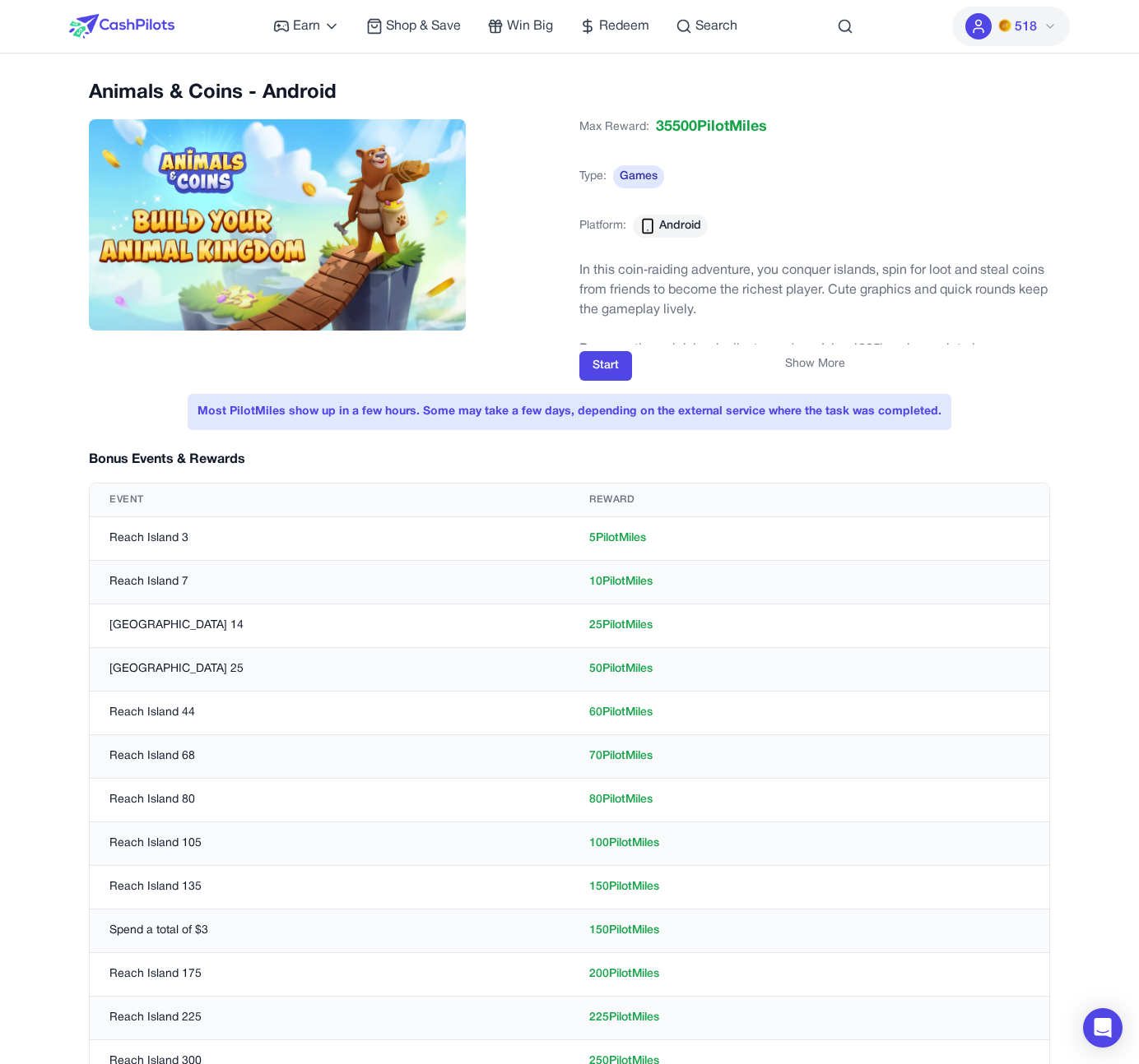
click at [621, 360] on div "Show More" at bounding box center [814, 364] width 471 height 16
click at [603, 361] on div "Show More" at bounding box center [814, 364] width 471 height 16
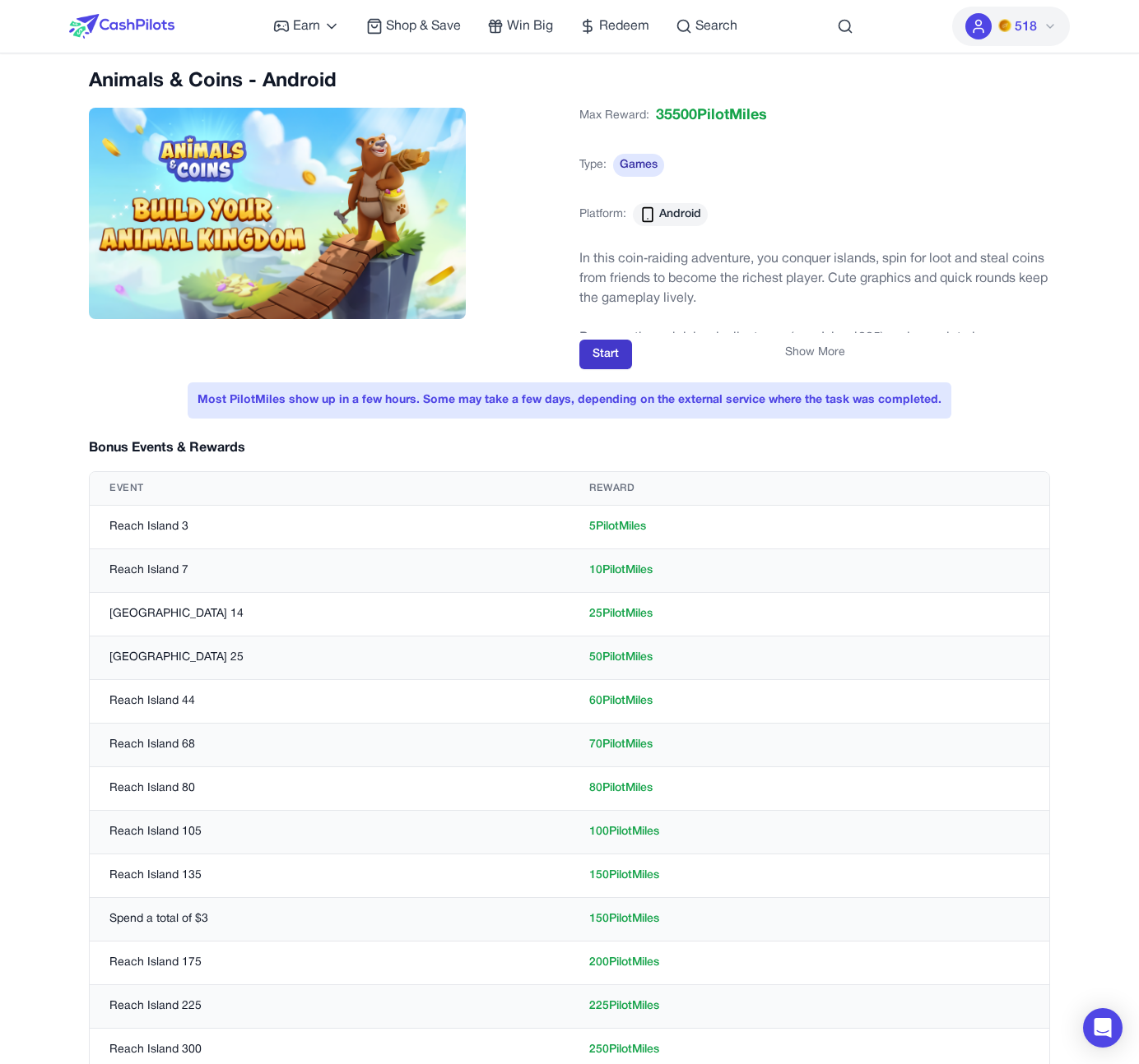
scroll to position [16, 0]
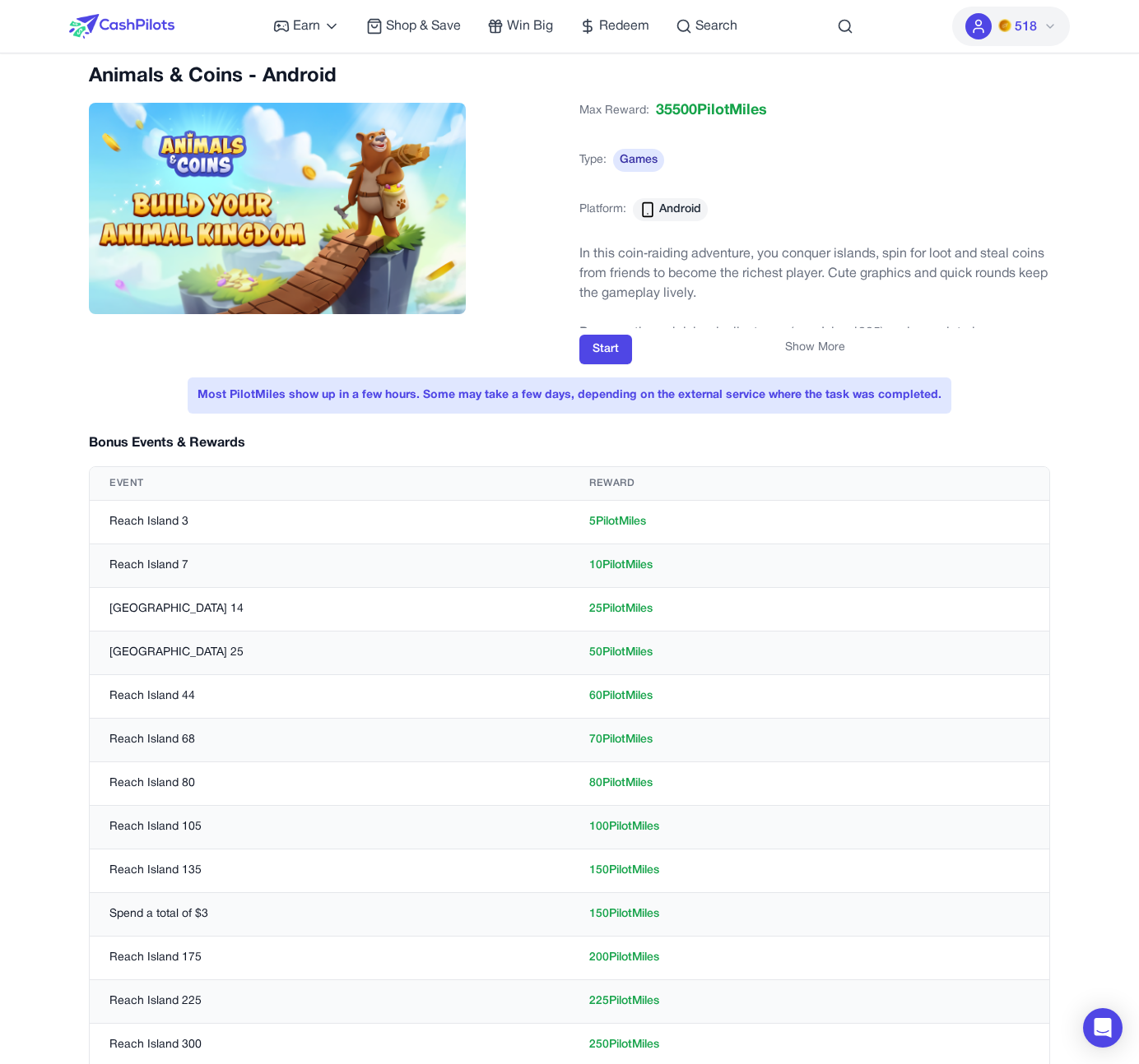
click at [603, 351] on div "Show More" at bounding box center [814, 347] width 471 height 16
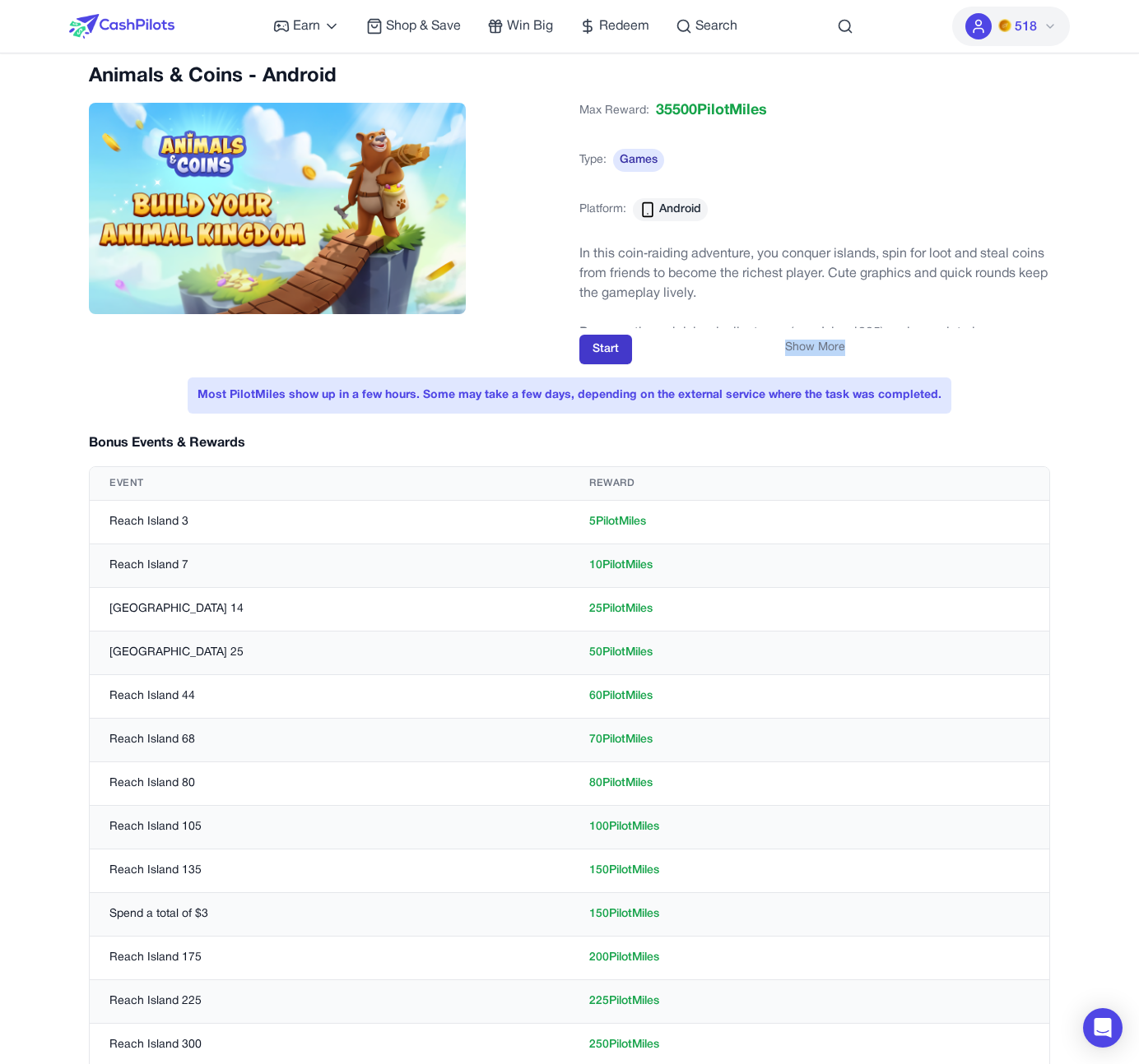
click at [620, 360] on button "Start" at bounding box center [605, 349] width 52 height 30
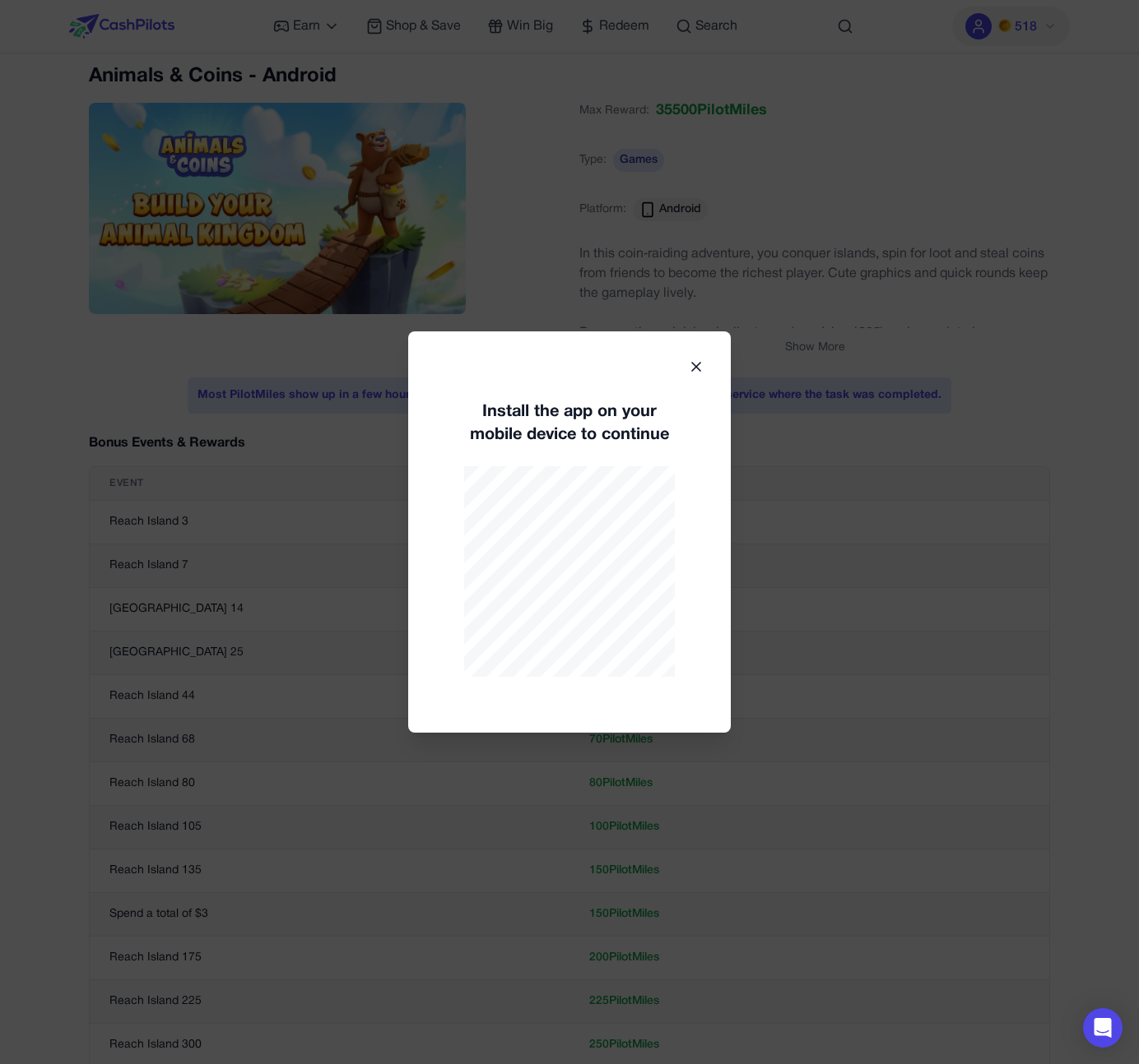
click at [699, 365] on icon at bounding box center [696, 367] width 8 height 8
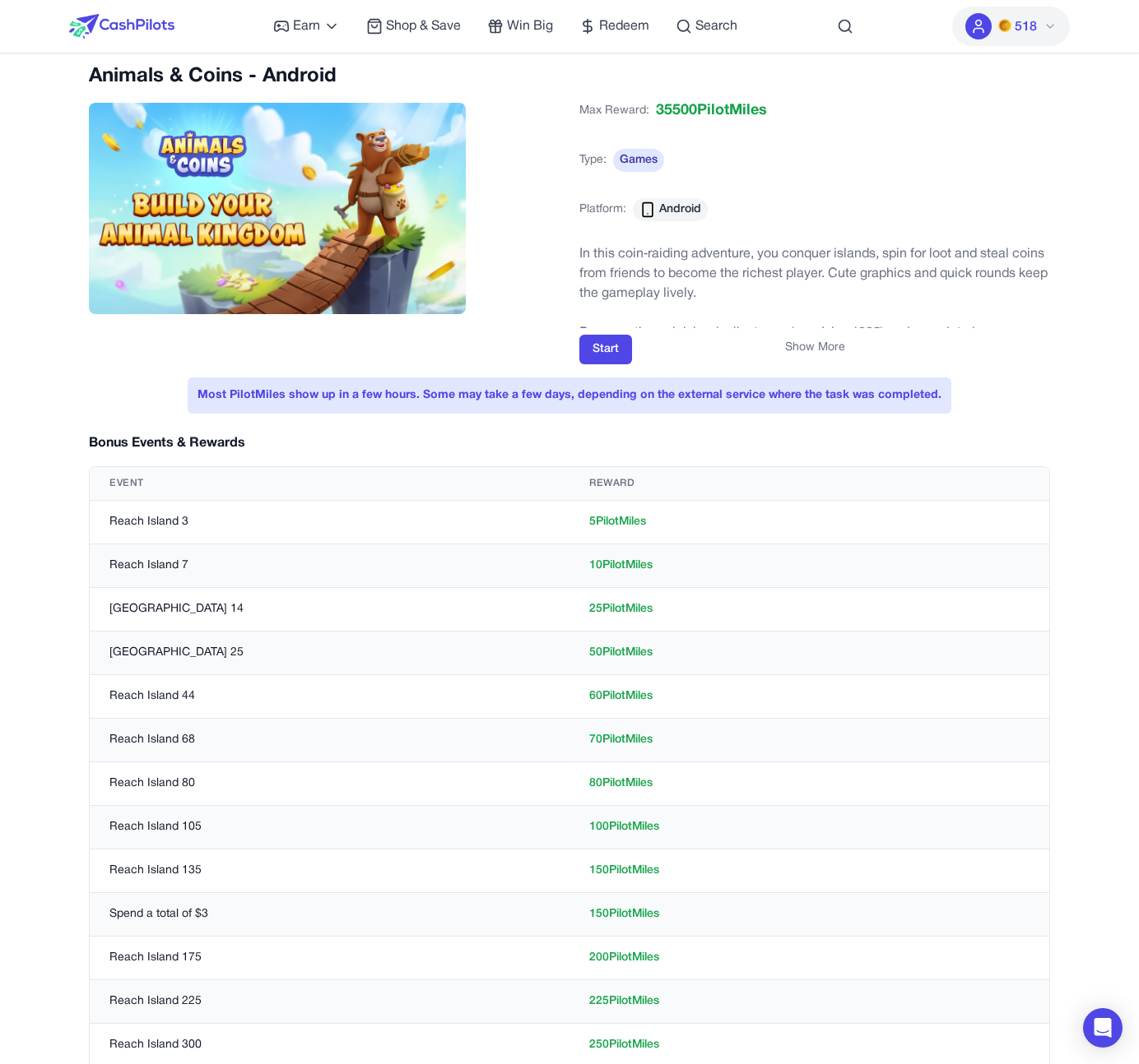
scroll to position [0, 0]
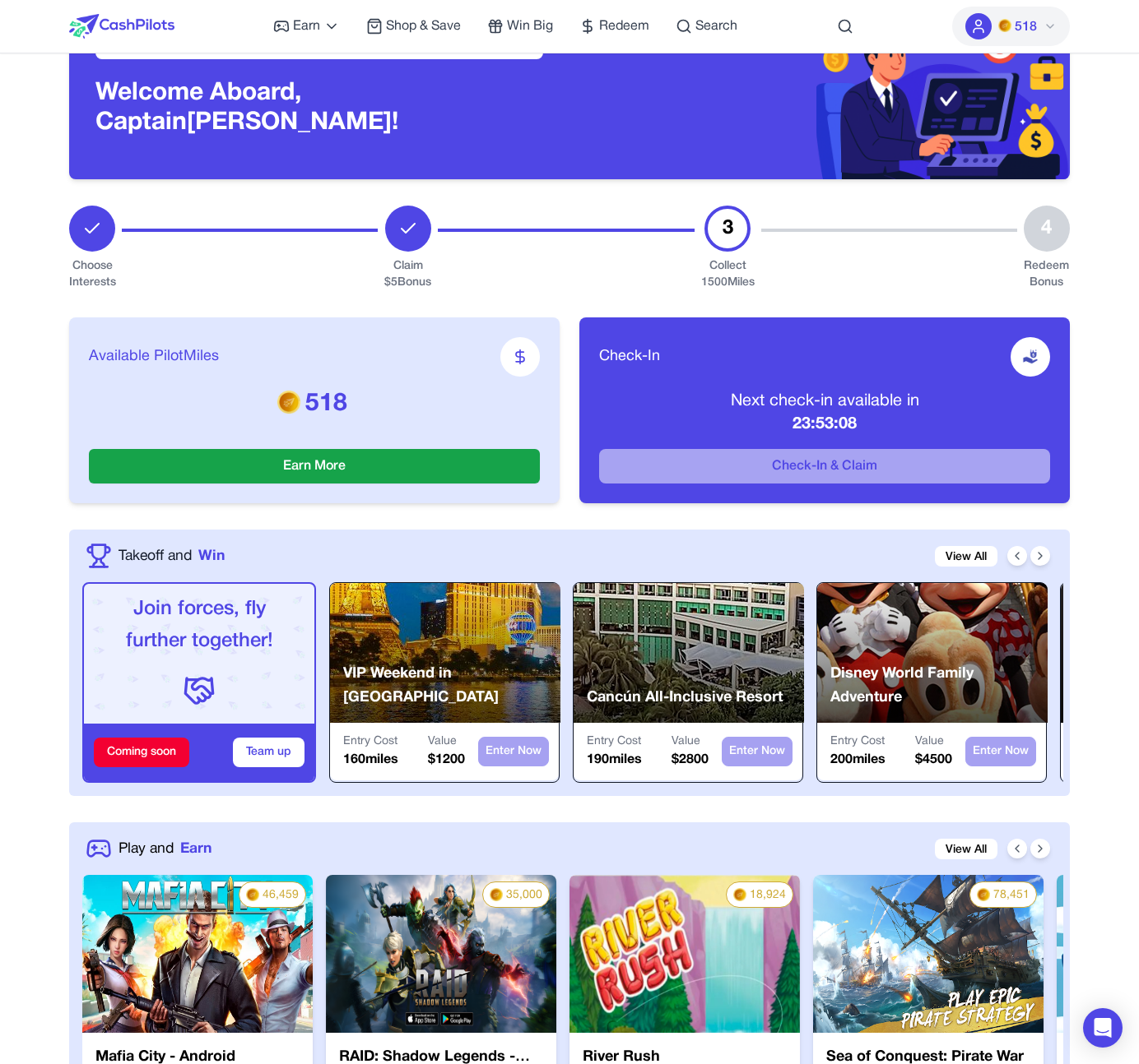
scroll to position [76, 0]
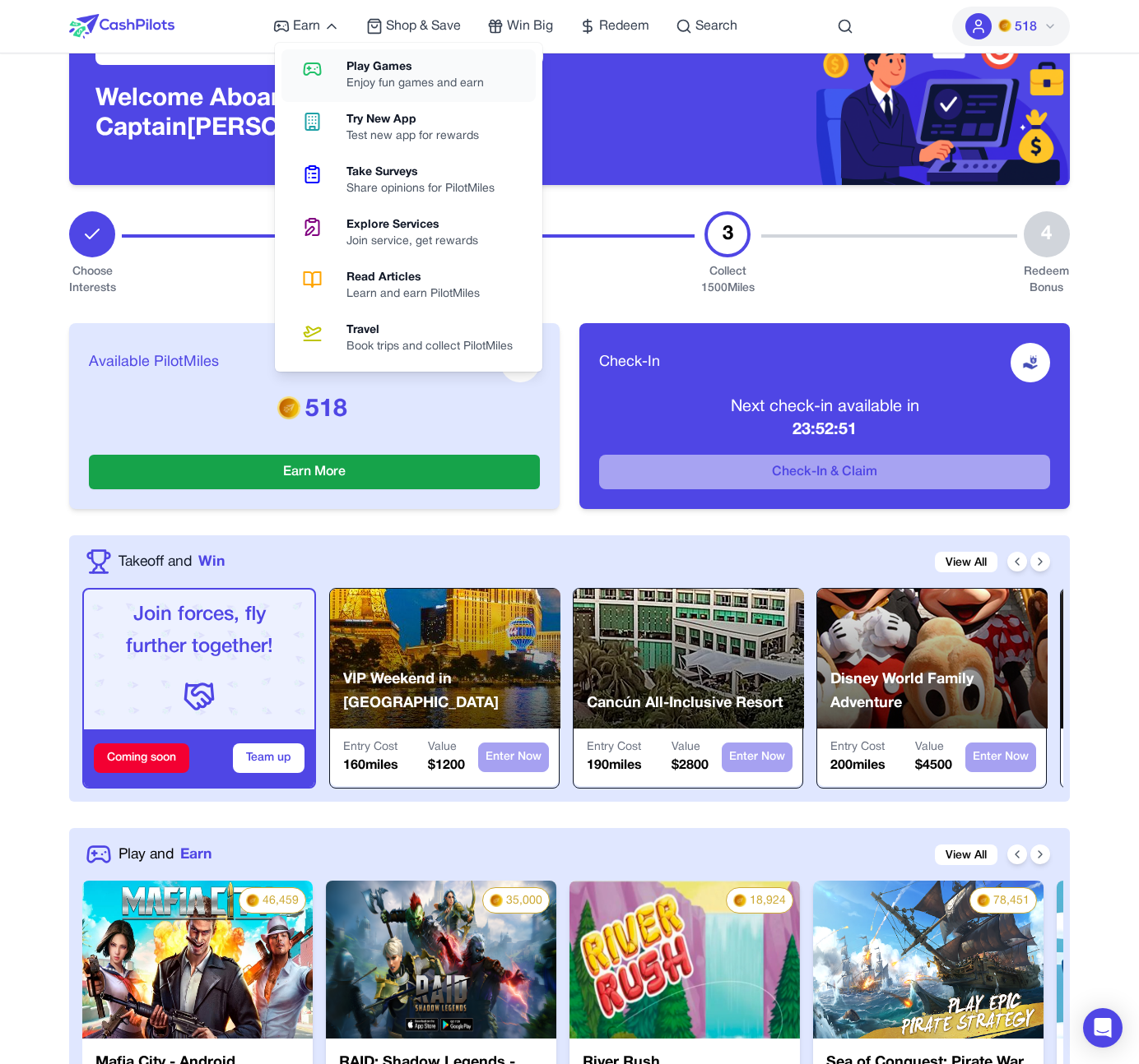
click at [368, 81] on div "Enjoy fun games and earn" at bounding box center [421, 83] width 150 height 16
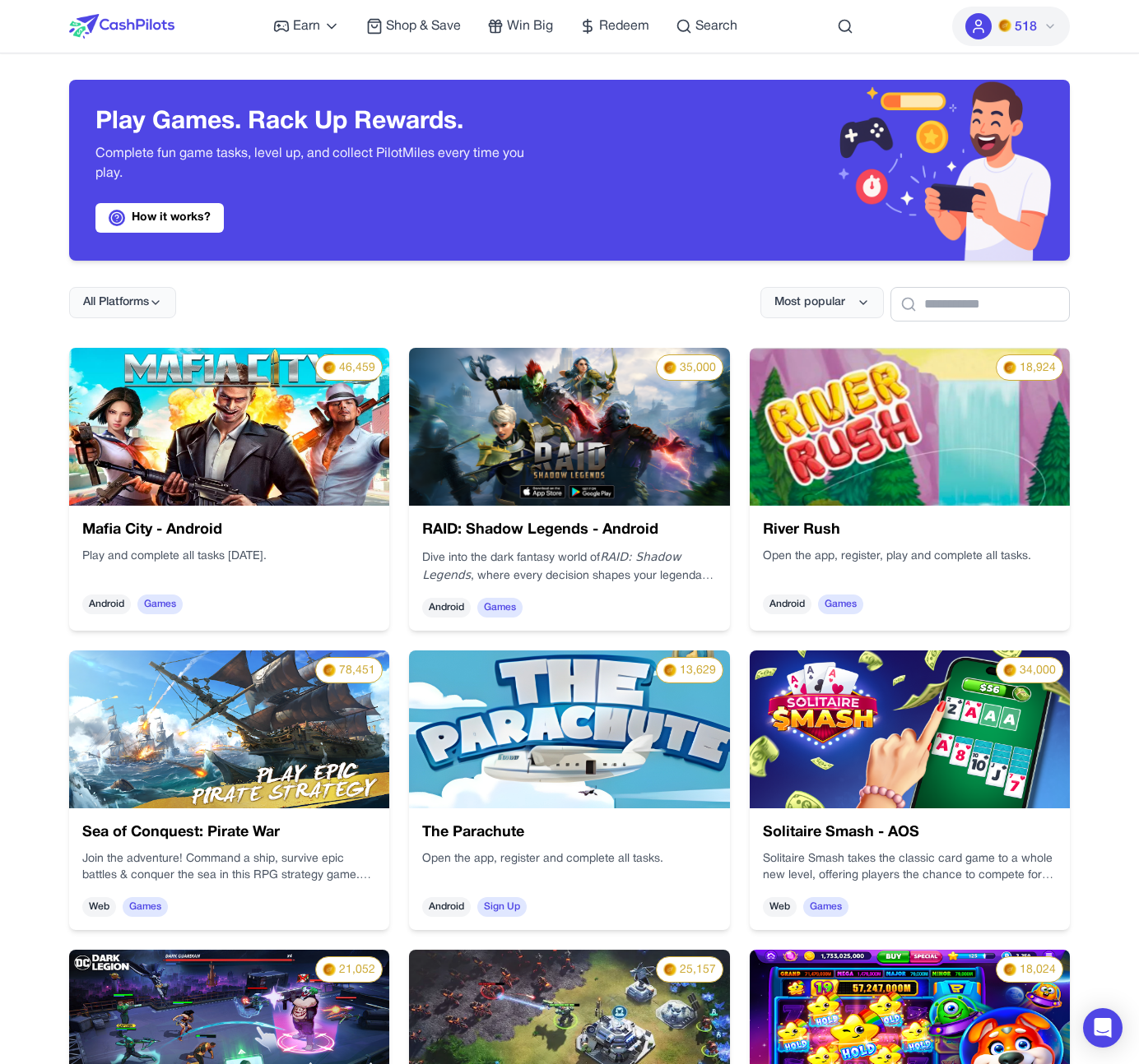
click at [885, 580] on div "RAID: Shadow Legends - Android Dive into the dark fantasy world of RAID: Shadow…" at bounding box center [1051, 725] width 333 height 289
